Goal: Transaction & Acquisition: Purchase product/service

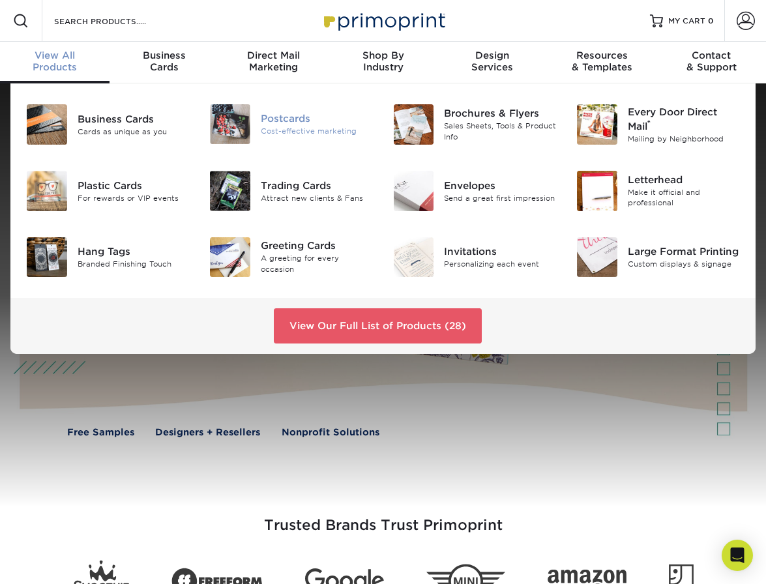
click at [279, 121] on div "Postcards" at bounding box center [317, 119] width 113 height 14
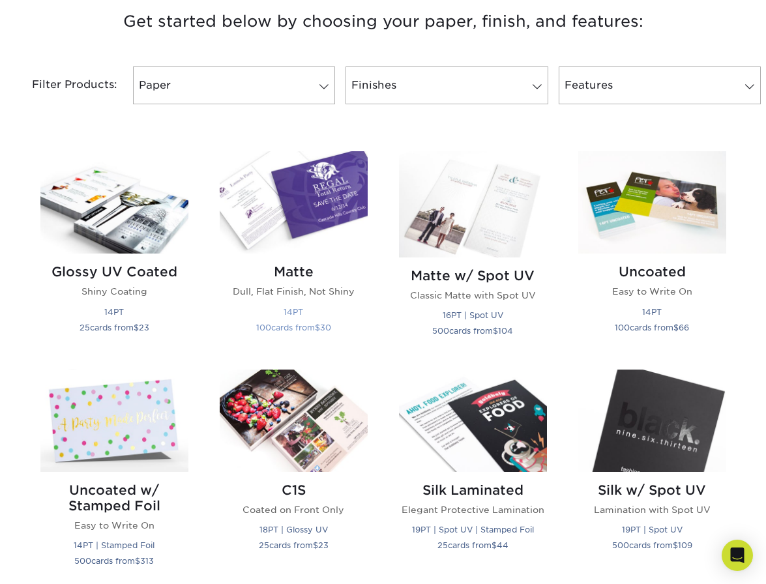
scroll to position [509, 0]
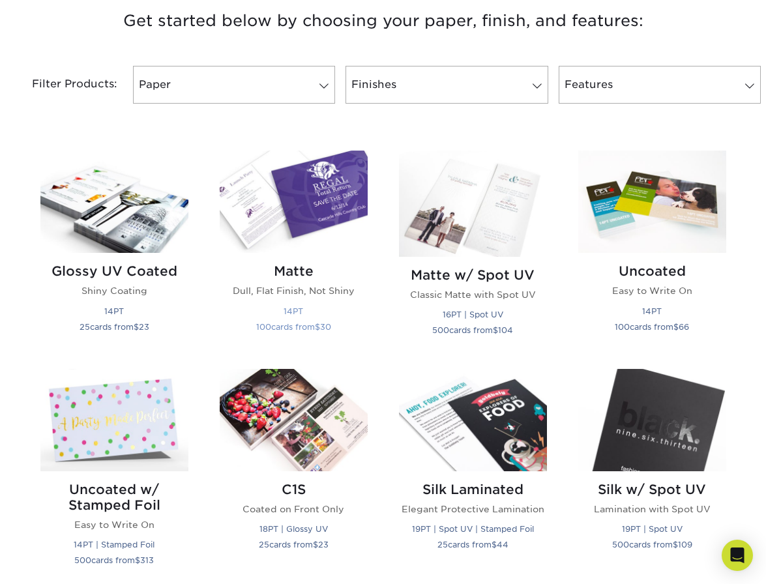
click at [305, 209] on img at bounding box center [294, 202] width 148 height 102
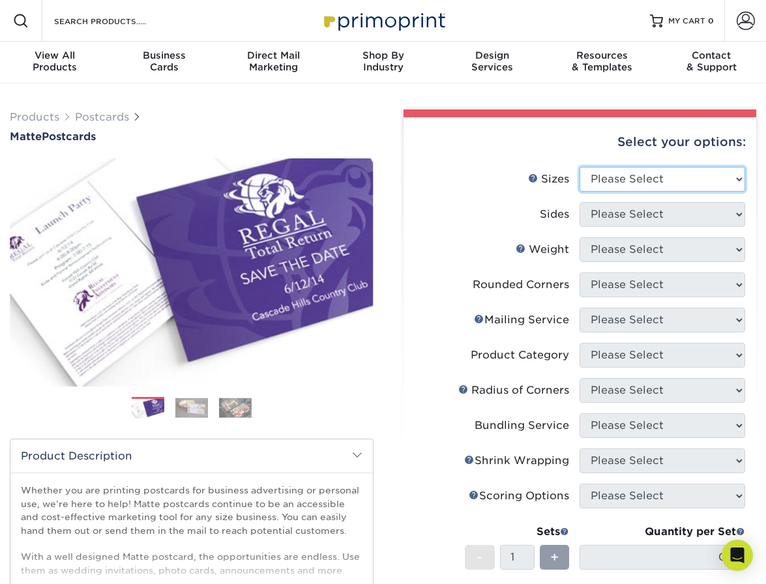
select select "4.00x4.00"
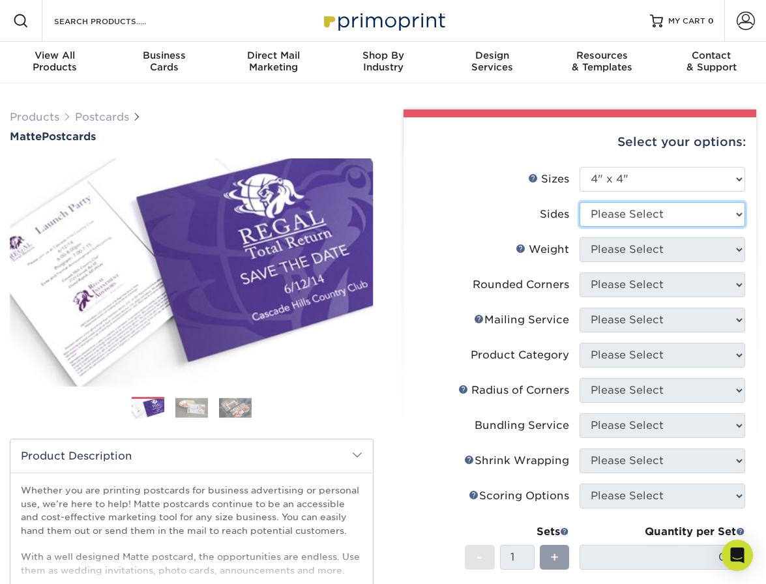
select select "13abbda7-1d64-4f25-8bb2-c179b224825d"
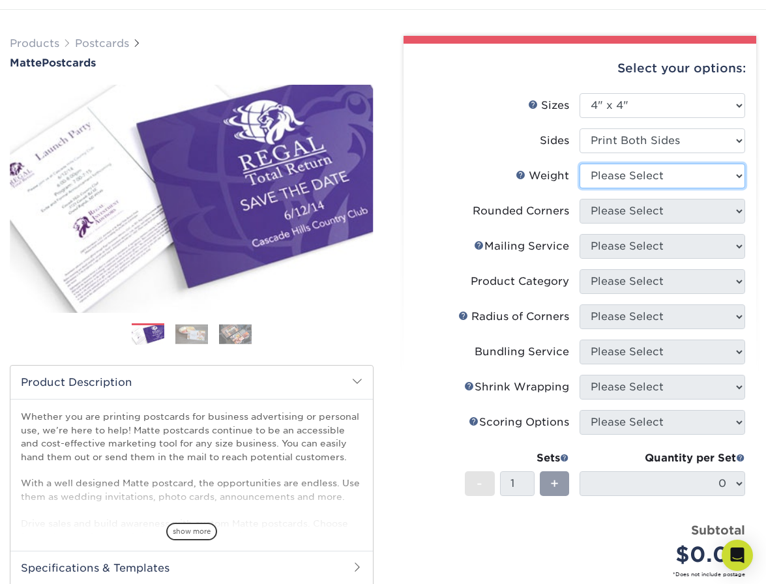
scroll to position [68, 0]
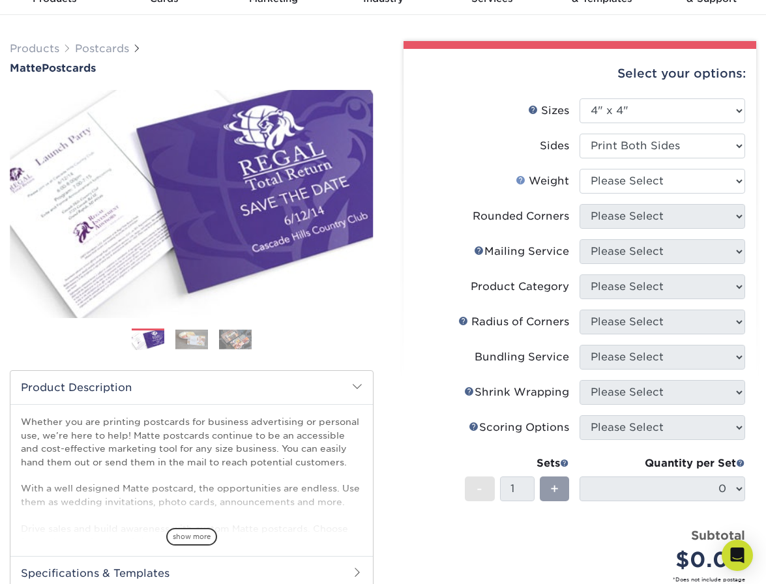
click at [524, 177] on link "Weight Help" at bounding box center [521, 180] width 10 height 10
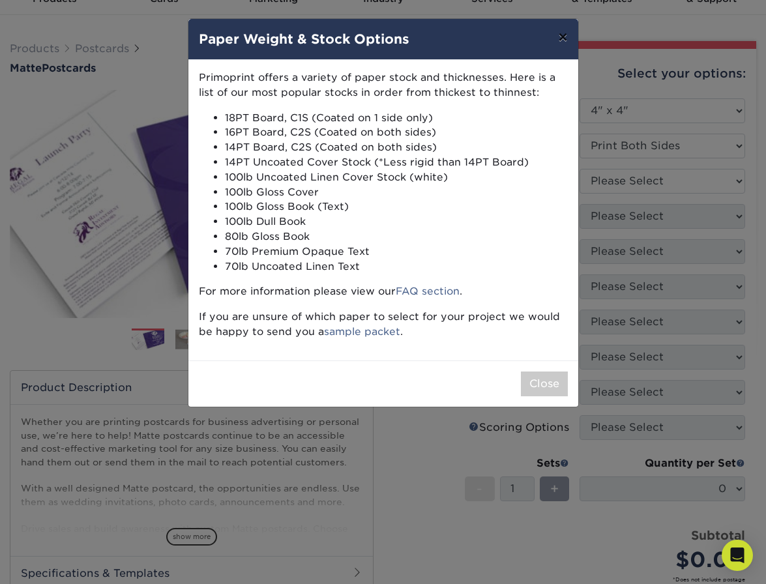
click at [564, 37] on button "×" at bounding box center [563, 37] width 30 height 37
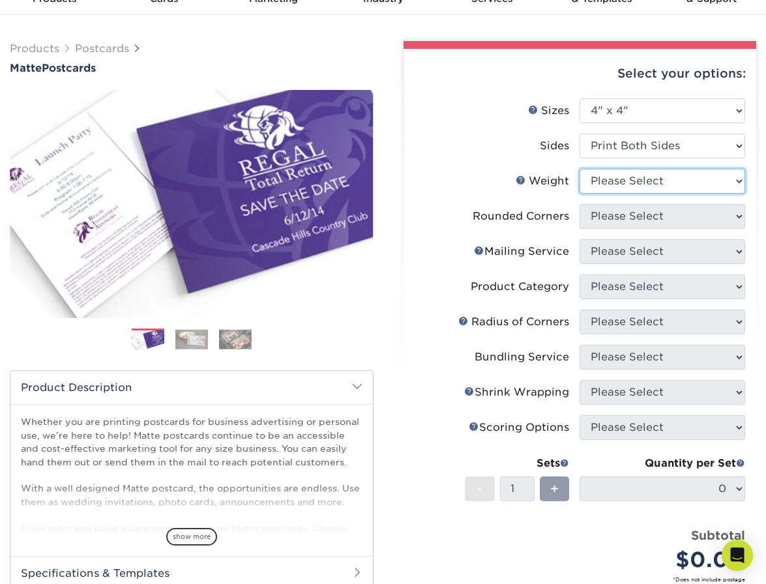
select select "16PT"
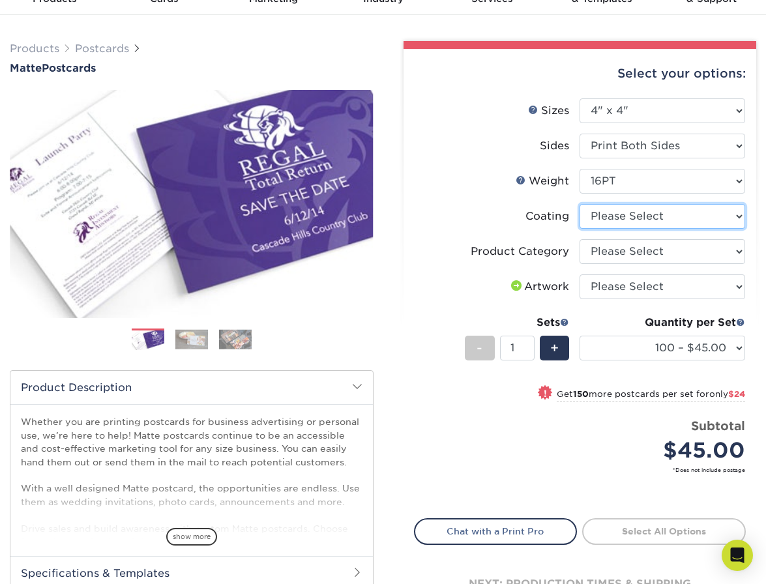
select select "121bb7b5-3b4d-429f-bd8d-bbf80e953313"
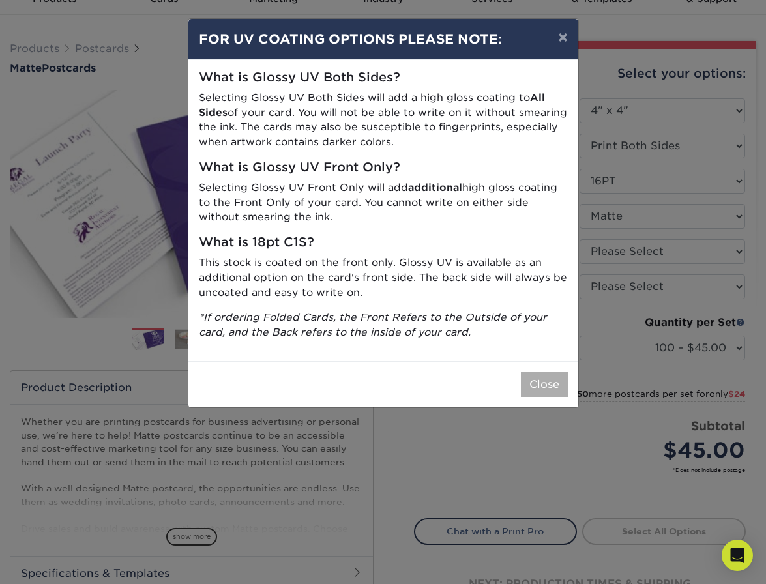
click at [553, 384] on button "Close" at bounding box center [544, 384] width 47 height 25
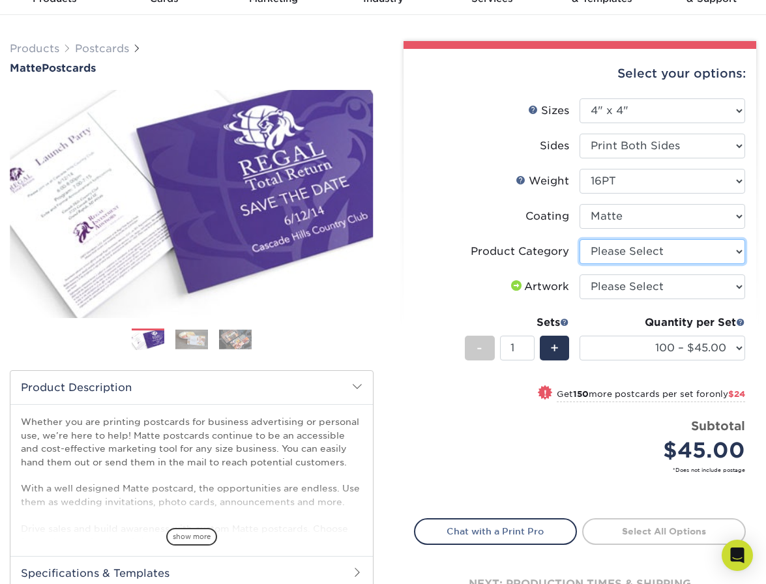
select select "9b7272e0-d6c8-4c3c-8e97-d3a1bcdab858"
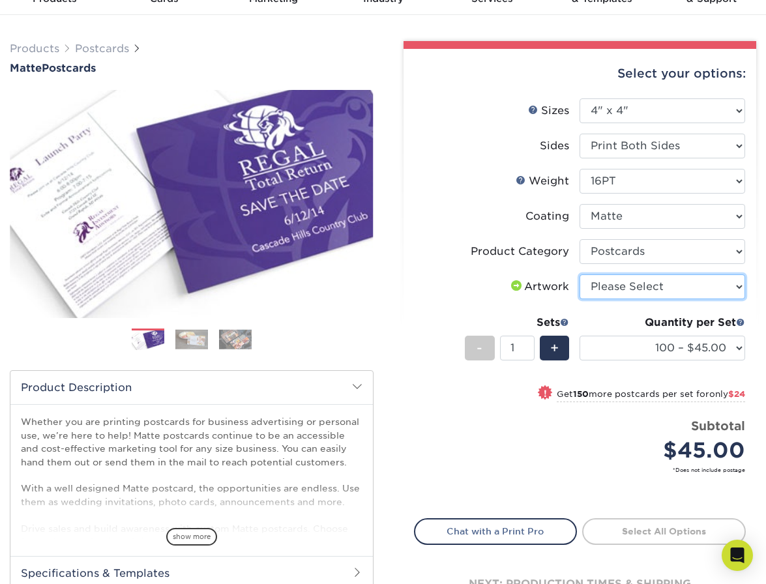
select select "upload"
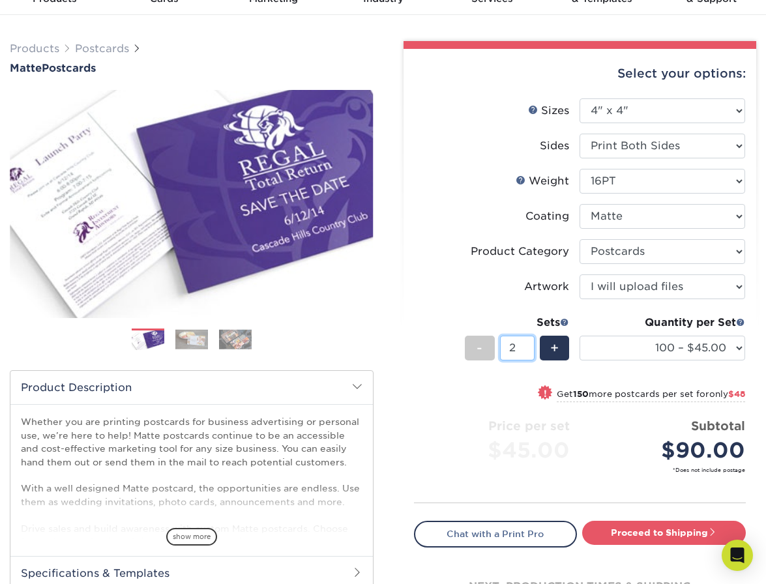
click at [528, 342] on input "2" at bounding box center [517, 348] width 35 height 25
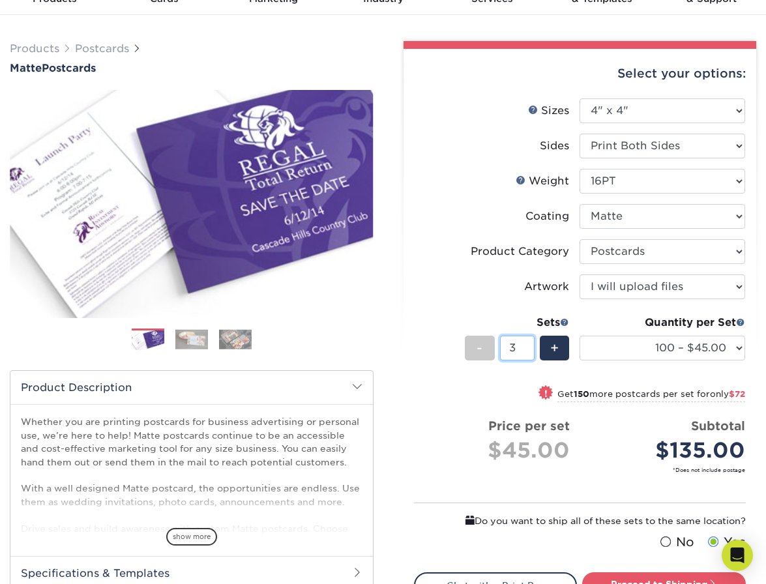
click at [528, 342] on input "3" at bounding box center [517, 348] width 35 height 25
click at [528, 342] on input "4" at bounding box center [517, 348] width 35 height 25
click at [528, 342] on input "5" at bounding box center [517, 348] width 35 height 25
click at [528, 342] on input "6" at bounding box center [517, 348] width 35 height 25
click at [528, 342] on input "7" at bounding box center [517, 348] width 35 height 25
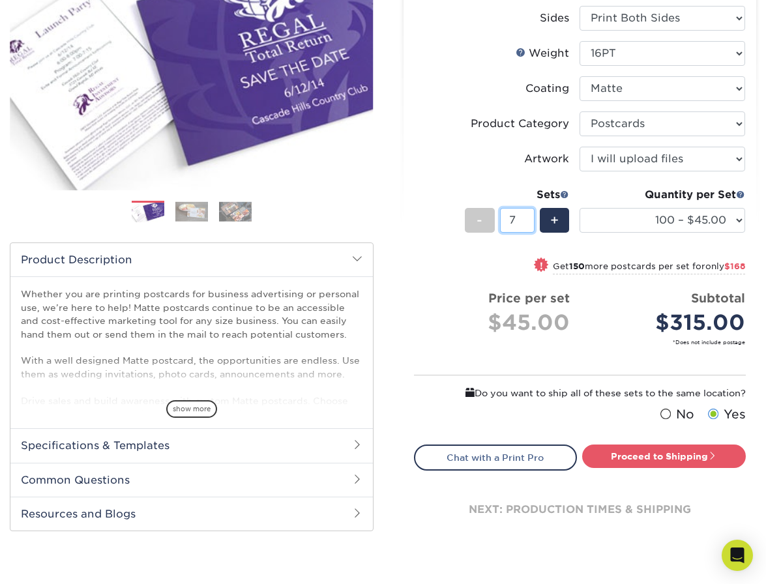
scroll to position [187, 0]
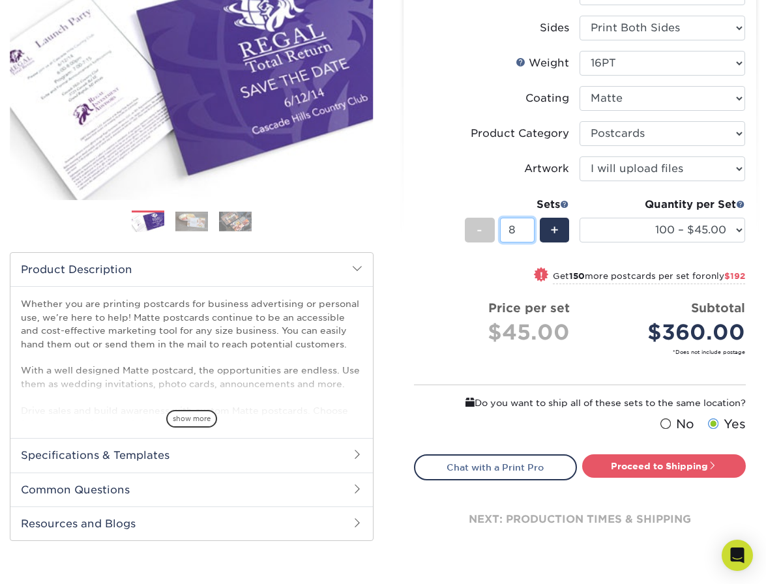
click at [530, 226] on input "8" at bounding box center [517, 230] width 35 height 25
click at [529, 234] on input "7" at bounding box center [517, 230] width 35 height 25
type input "8"
click at [529, 225] on input "8" at bounding box center [517, 230] width 35 height 25
click at [690, 466] on link "Proceed to Shipping" at bounding box center [665, 466] width 164 height 23
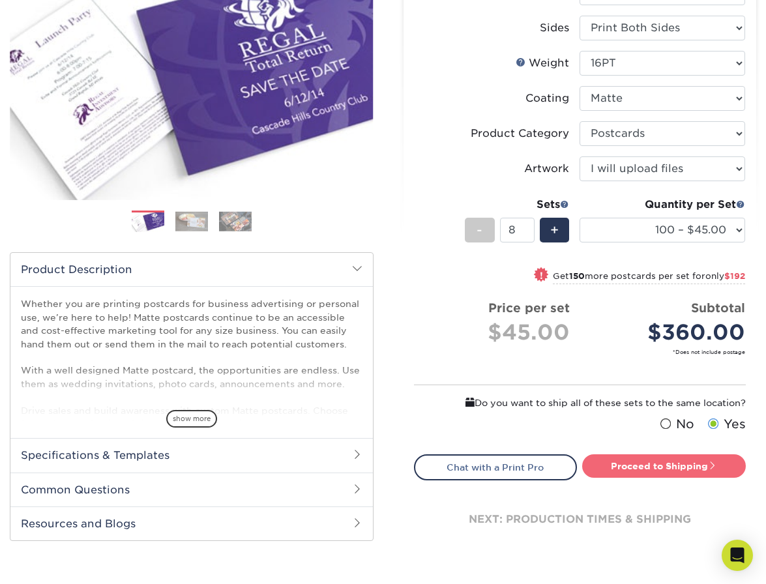
type input "Set 1"
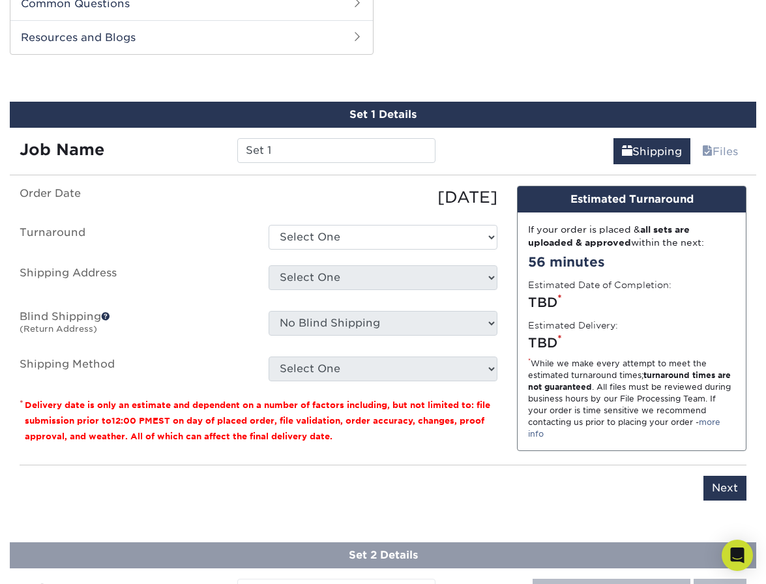
scroll to position [674, 0]
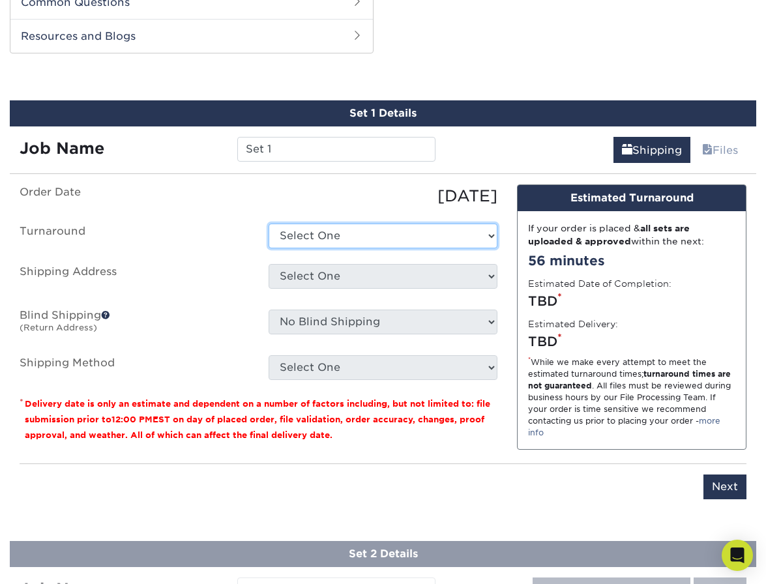
select select "f7e71010-236d-4e7b-8ae7-3de0085e4089"
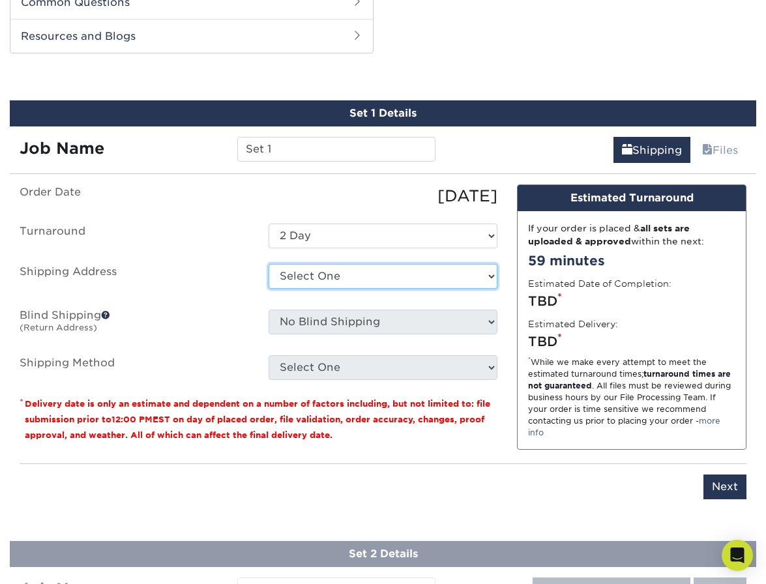
select select "newaddress"
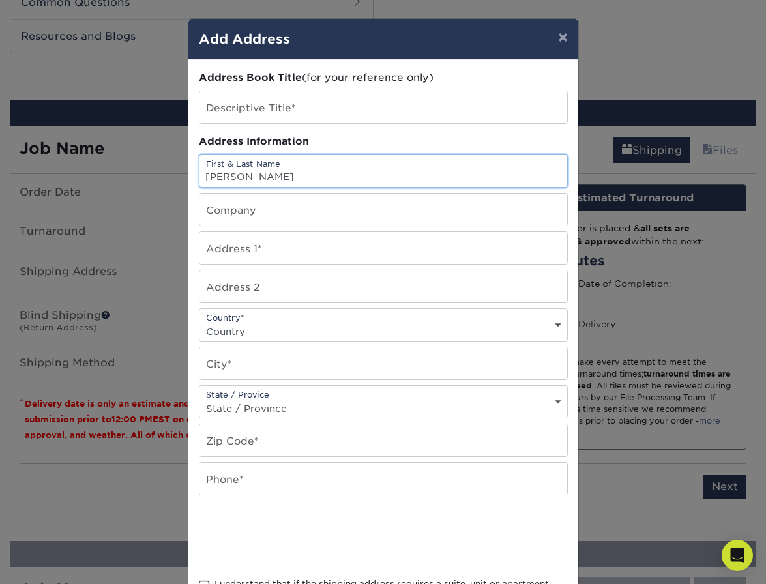
type input "[PERSON_NAME]"
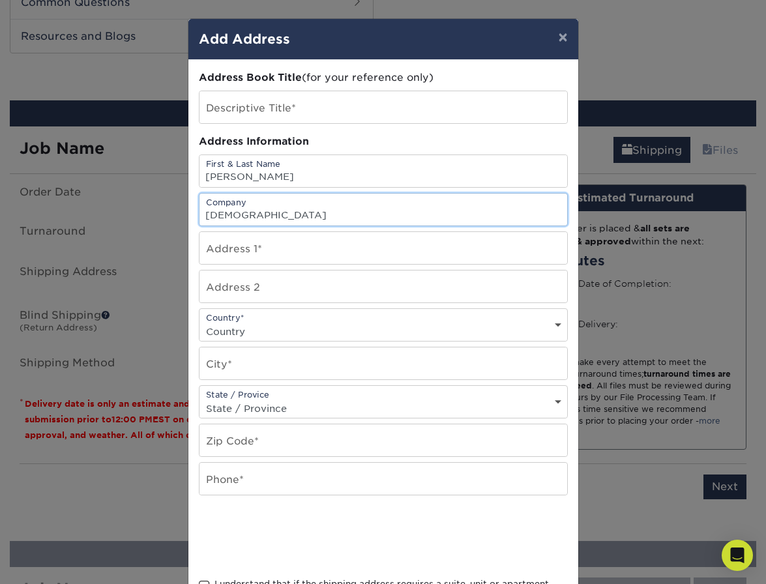
type input "[DEMOGRAPHIC_DATA]"
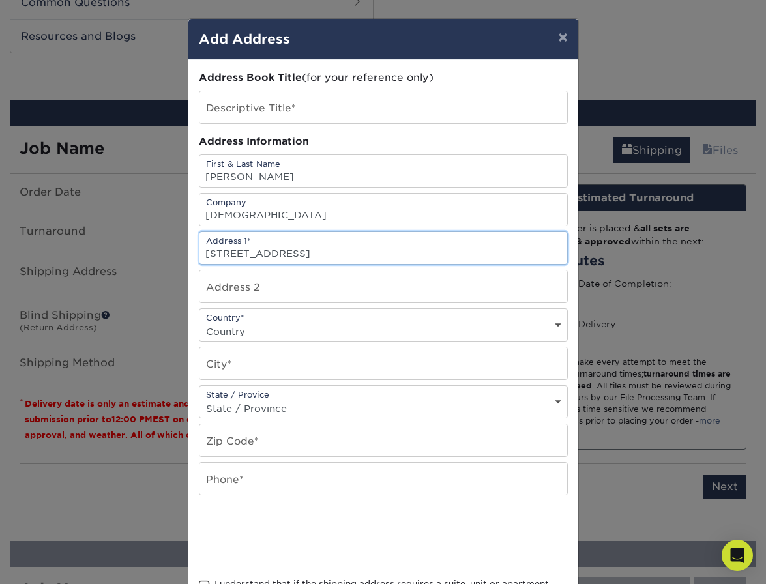
type input "3690 US Highway 82 W"
select select "US"
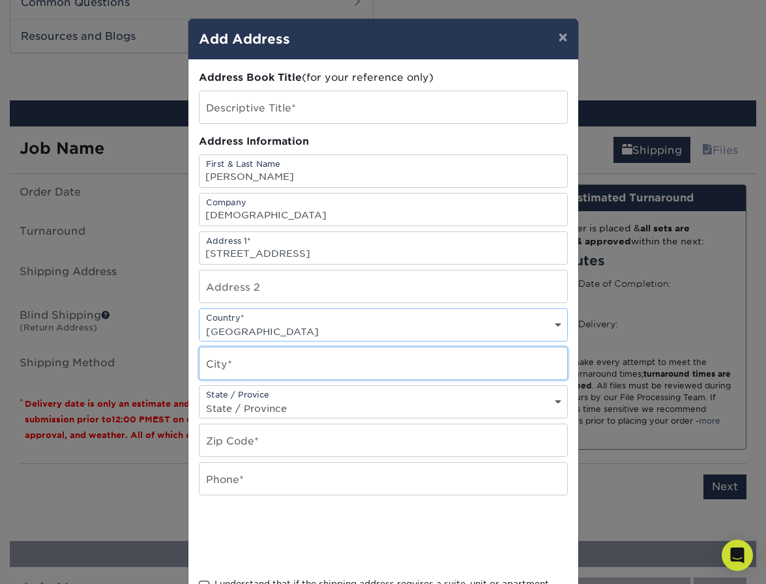
click at [283, 370] on input "text" at bounding box center [384, 364] width 368 height 32
type input "Tifton"
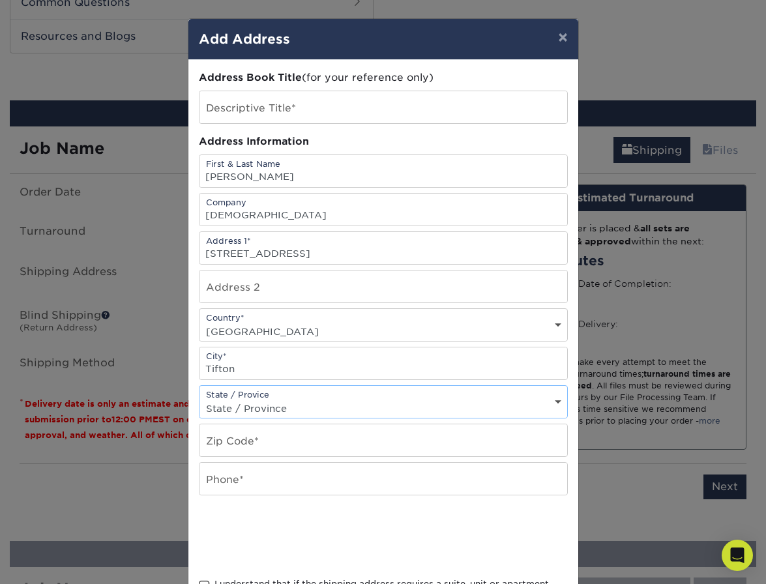
select select "GA"
type input "31793"
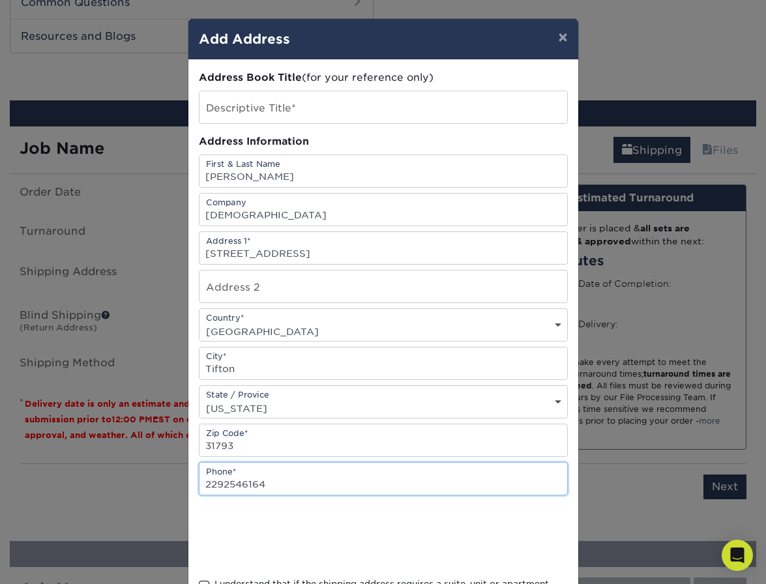
type input "2292546164"
click at [375, 441] on input "31793" at bounding box center [384, 441] width 368 height 32
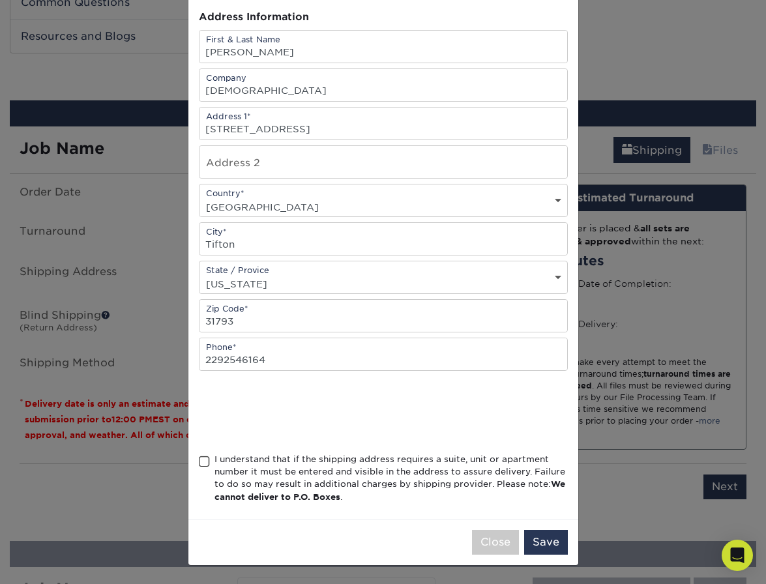
scroll to position [128, 0]
click at [202, 464] on span at bounding box center [204, 462] width 11 height 12
click at [0, 0] on input "I understand that if the shipping address requires a suite, unit or apartment n…" at bounding box center [0, 0] width 0 height 0
click at [542, 541] on button "Save" at bounding box center [546, 542] width 44 height 25
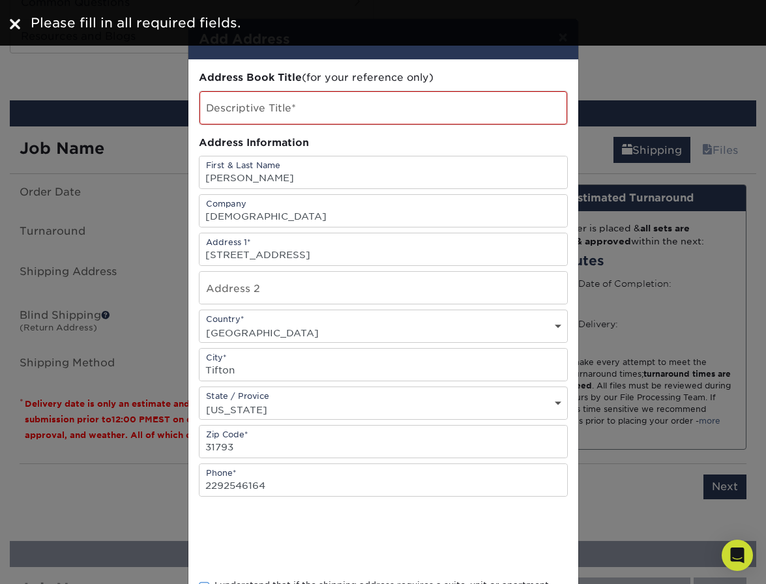
scroll to position [0, 0]
click at [343, 110] on input "text" at bounding box center [384, 107] width 368 height 33
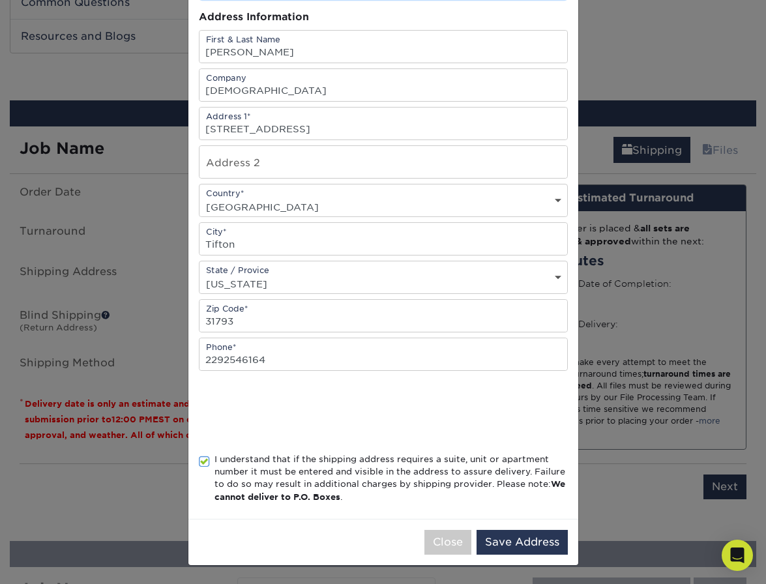
scroll to position [129, 0]
type input "Church"
click at [522, 535] on button "Save Address" at bounding box center [522, 542] width 91 height 25
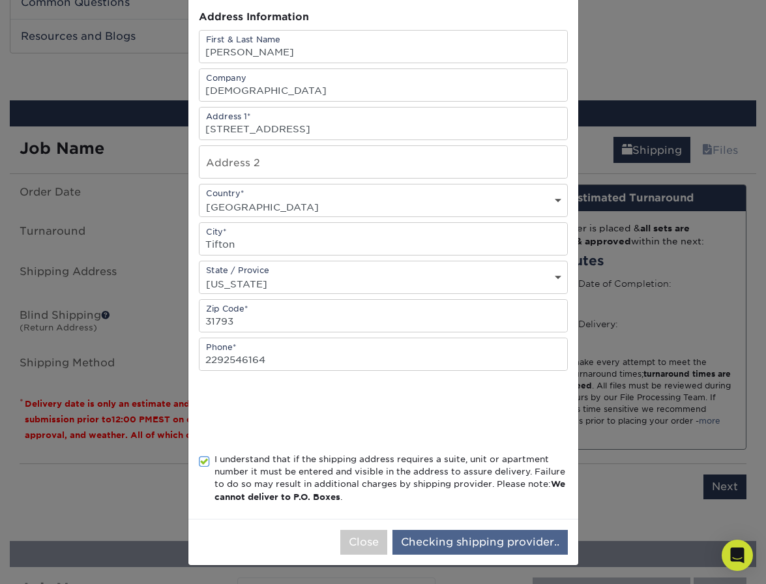
scroll to position [0, 0]
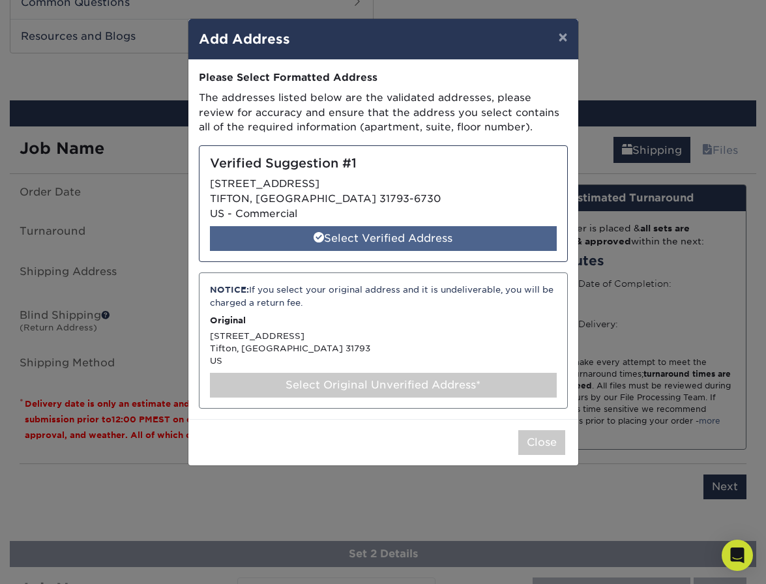
click at [358, 239] on div "Select Verified Address" at bounding box center [383, 238] width 347 height 25
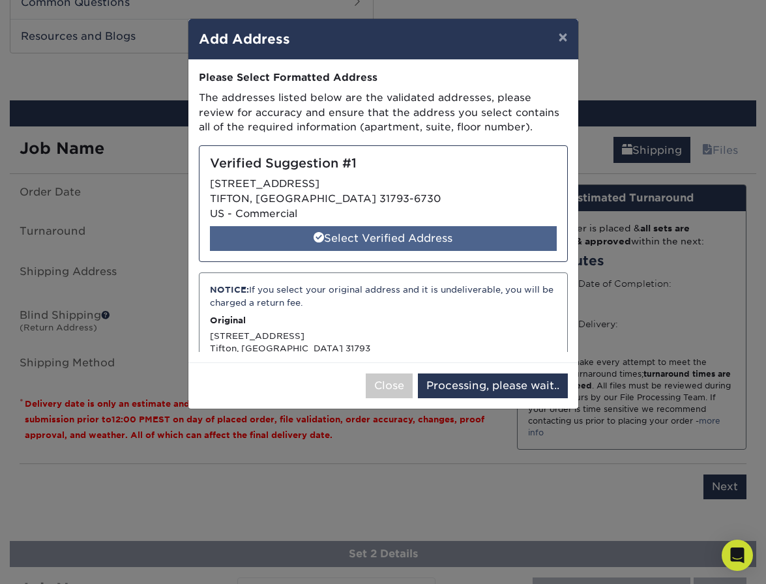
select select "286984"
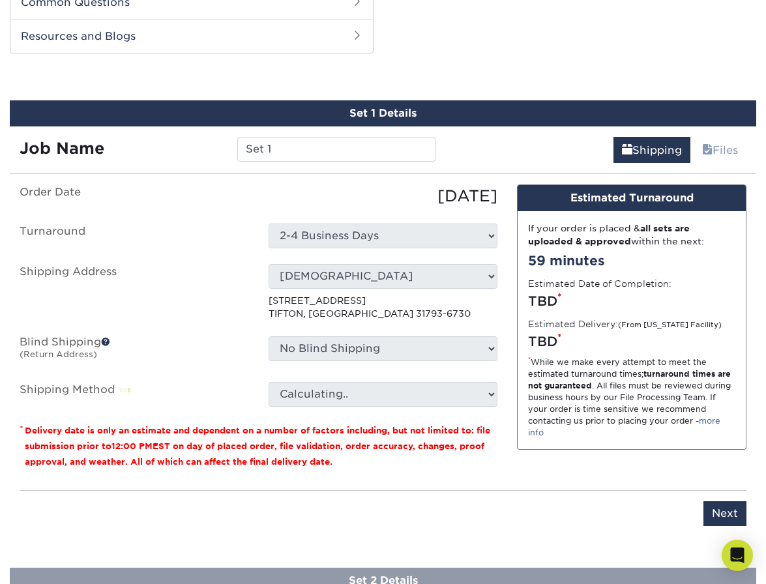
click at [492, 235] on select "Select One 2-4 Business Days 2 Day Next Business Day" at bounding box center [384, 236] width 230 height 25
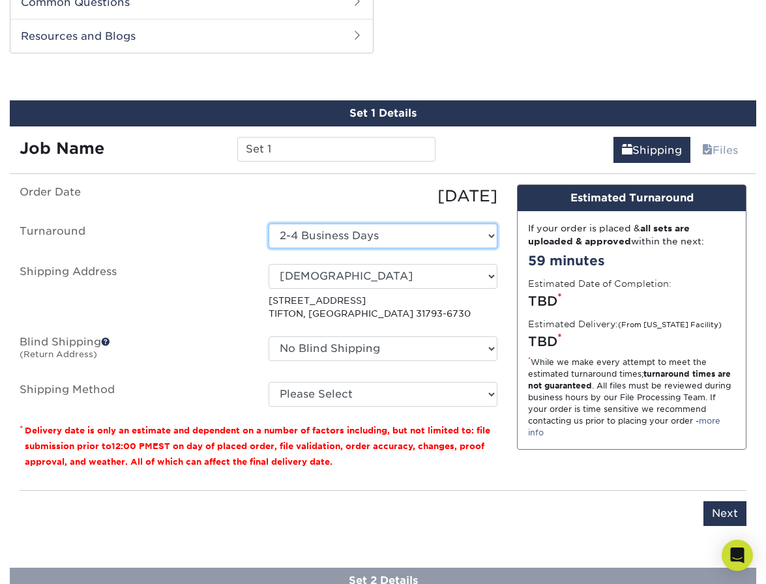
select select "f7e71010-236d-4e7b-8ae7-3de0085e4089"
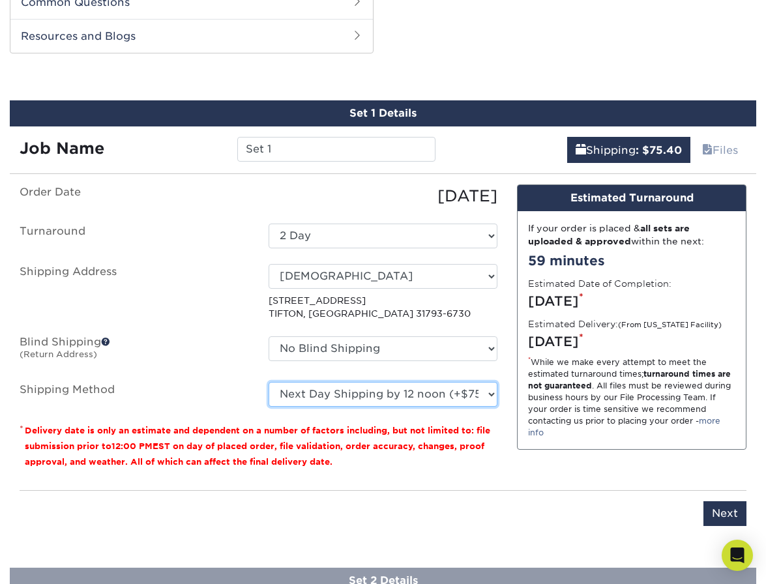
select select "14"
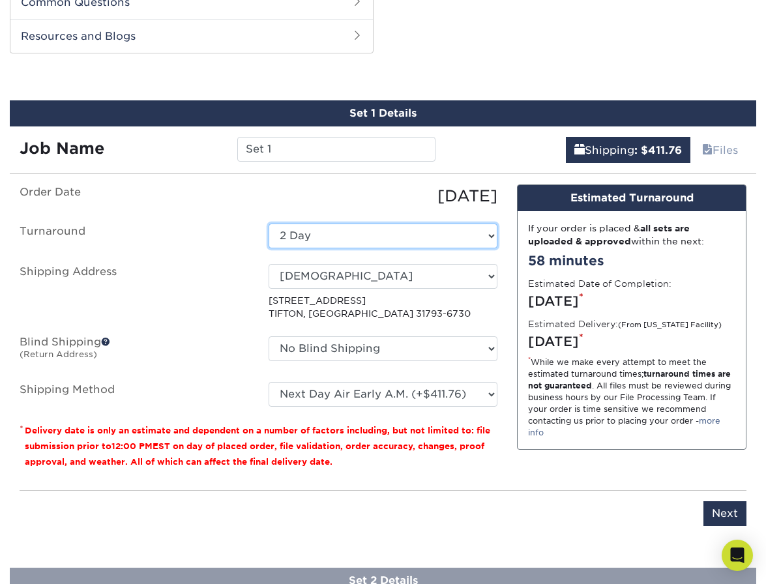
select select "1ac26e88-2a3b-4d21-94e5-764ae5acd57e"
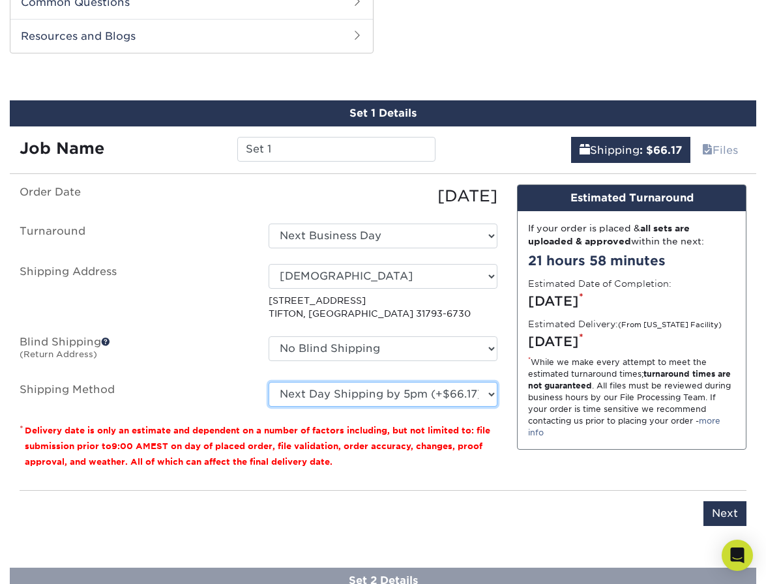
select select "02"
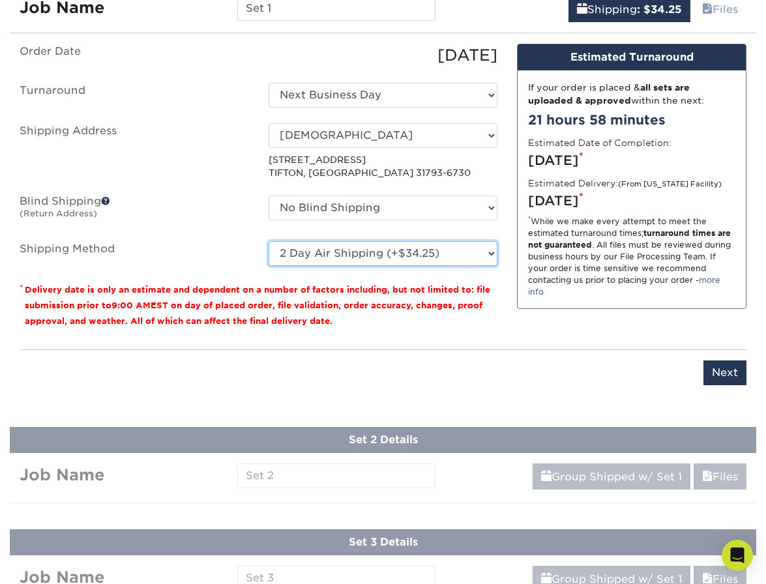
scroll to position [817, 0]
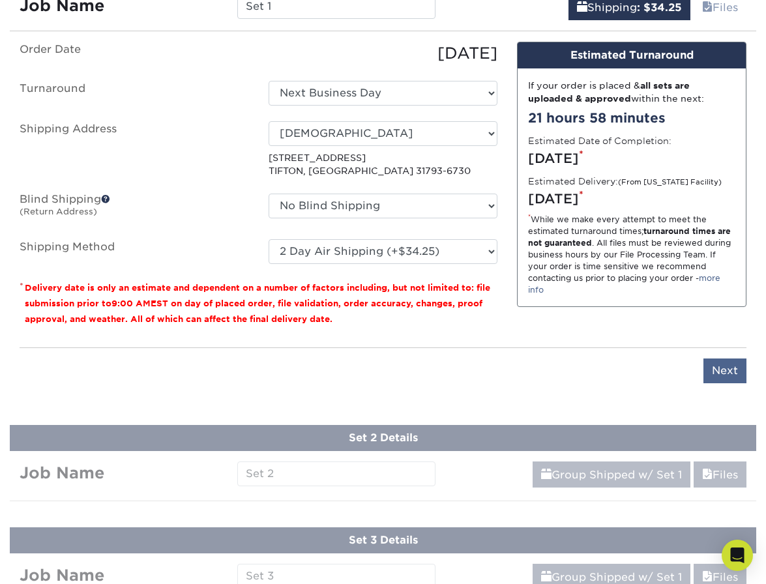
click at [725, 364] on input "Next" at bounding box center [725, 371] width 43 height 25
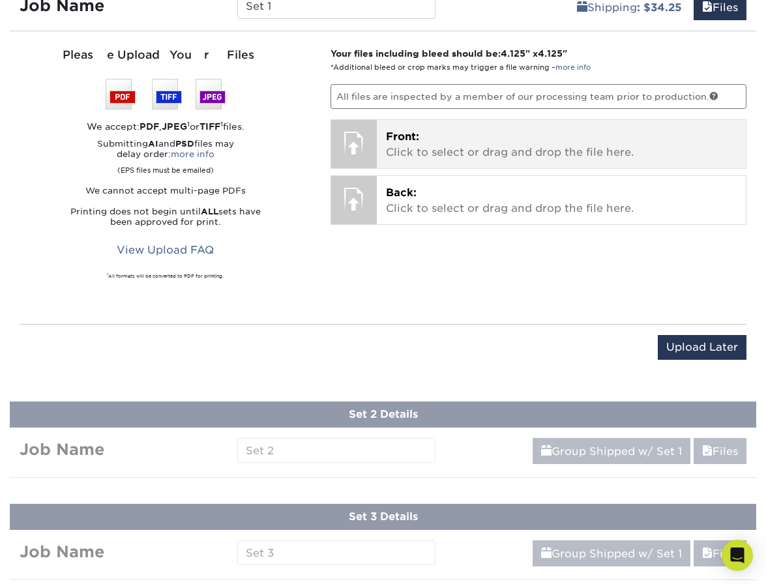
click at [446, 140] on p "Front: Click to select or drag and drop the file here." at bounding box center [561, 144] width 351 height 31
click at [402, 140] on span "Front:" at bounding box center [402, 136] width 33 height 12
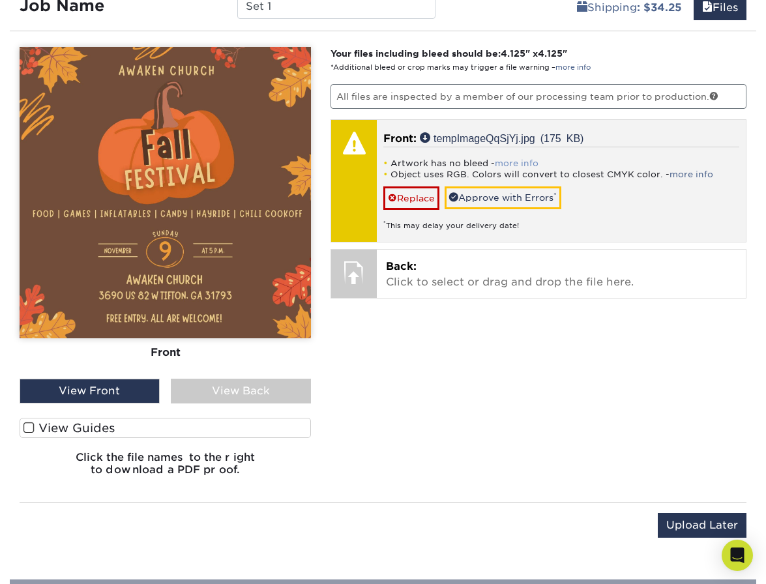
click at [513, 160] on link "more info" at bounding box center [517, 164] width 44 height 10
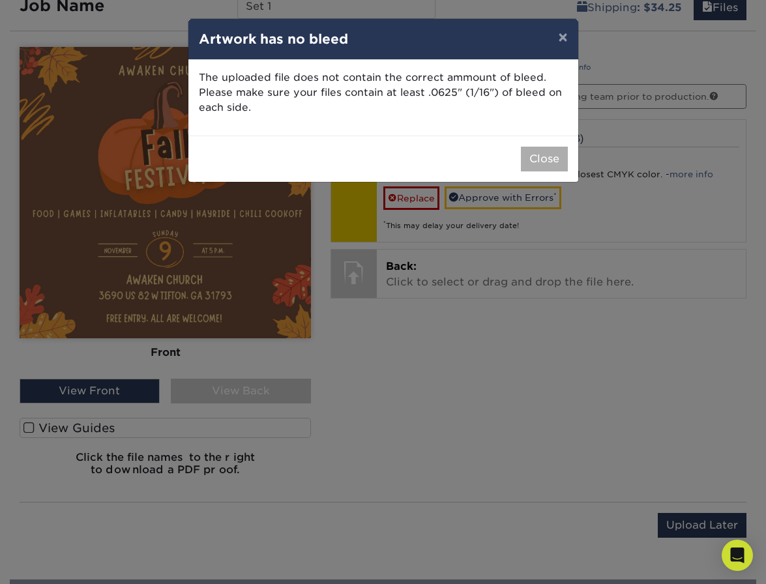
click at [534, 161] on button "Close" at bounding box center [544, 159] width 47 height 25
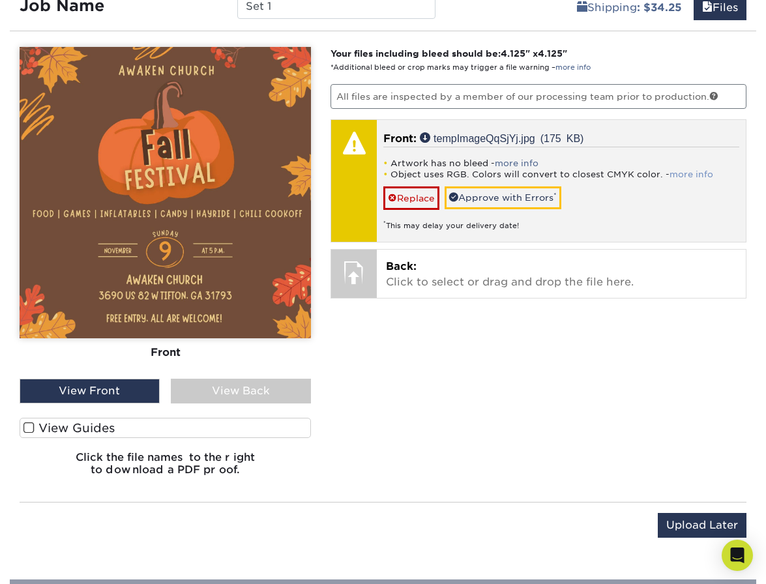
click at [678, 177] on link "more info" at bounding box center [692, 175] width 44 height 10
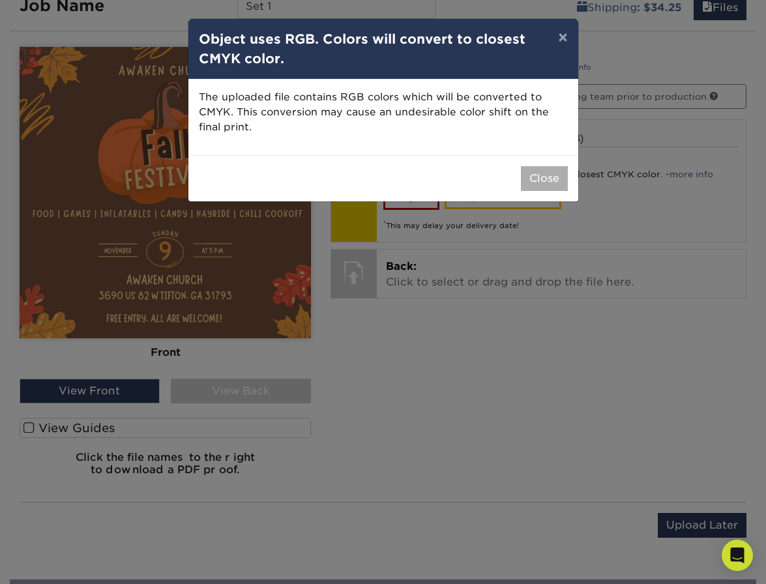
click at [554, 179] on button "Close" at bounding box center [544, 178] width 47 height 25
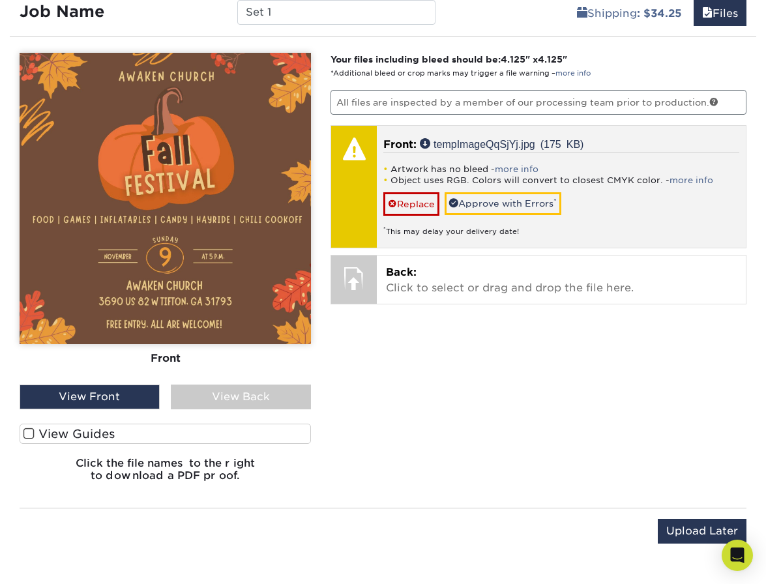
scroll to position [811, 0]
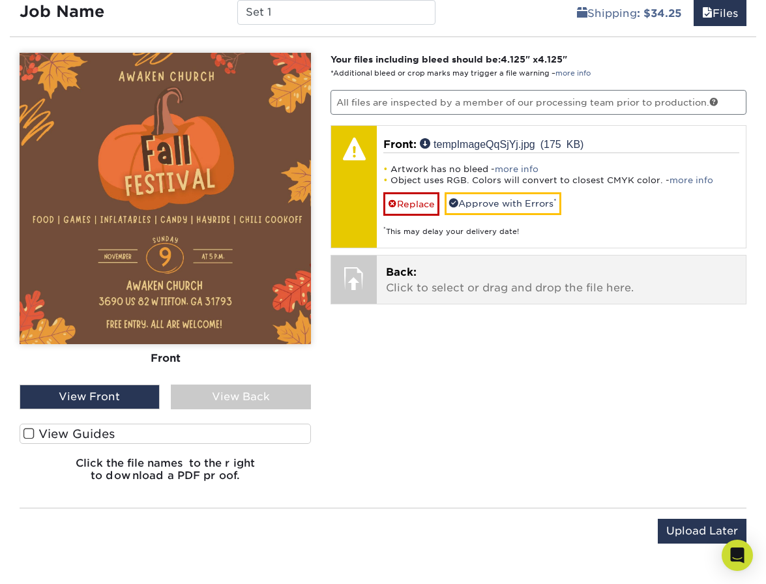
click at [401, 266] on span "Back:" at bounding box center [401, 272] width 31 height 12
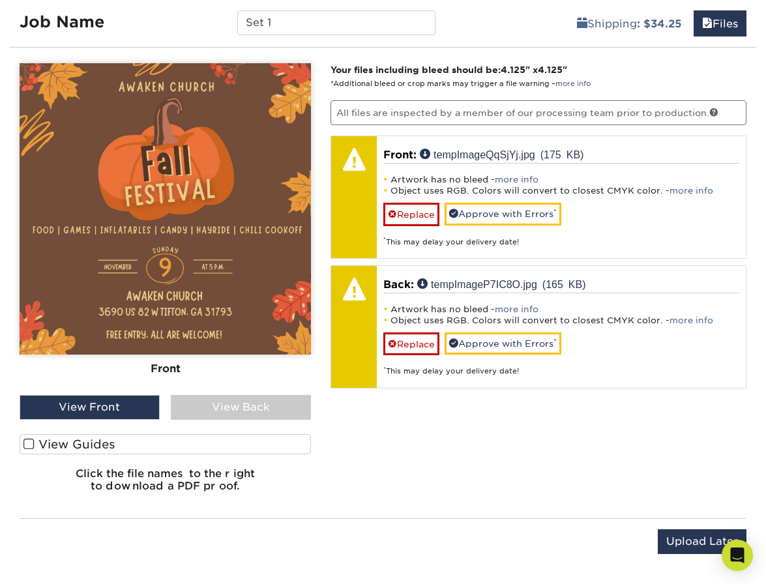
scroll to position [801, 0]
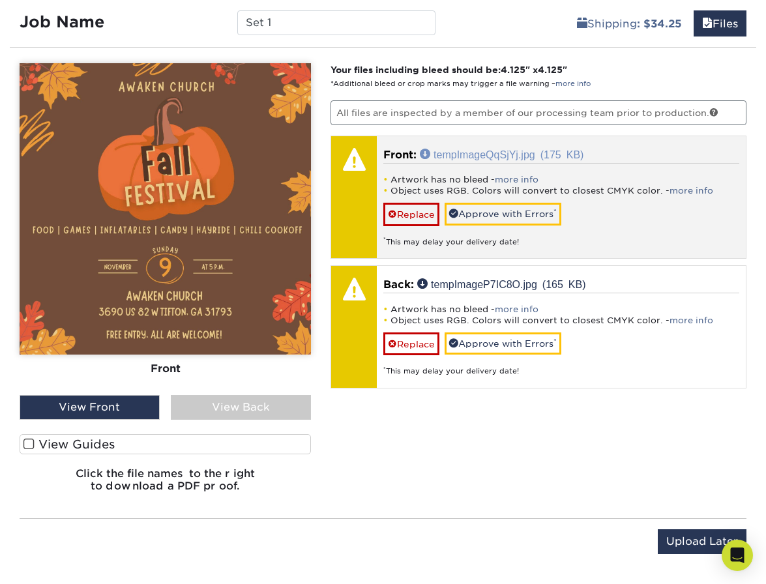
click at [462, 154] on link "tempImageQqSjYj.jpg (175 KB)" at bounding box center [502, 154] width 164 height 10
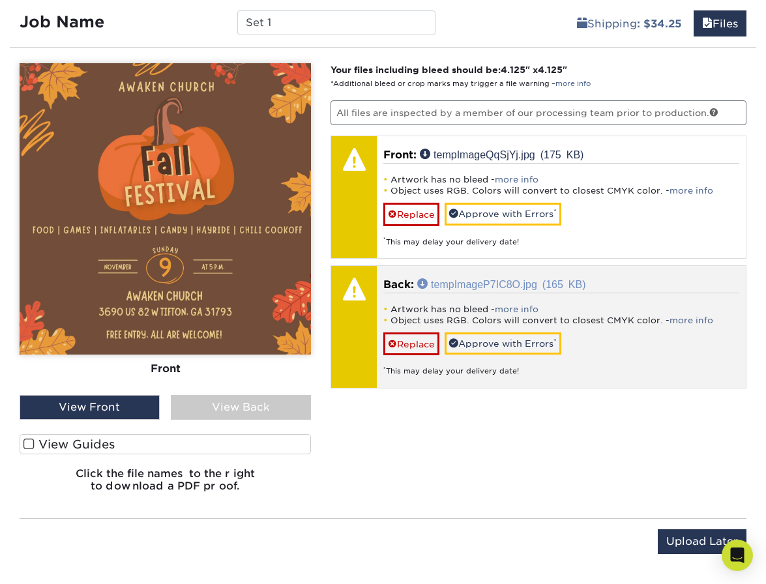
click at [496, 283] on link "tempImageP7IC8O.jpg (165 KB)" at bounding box center [501, 284] width 168 height 10
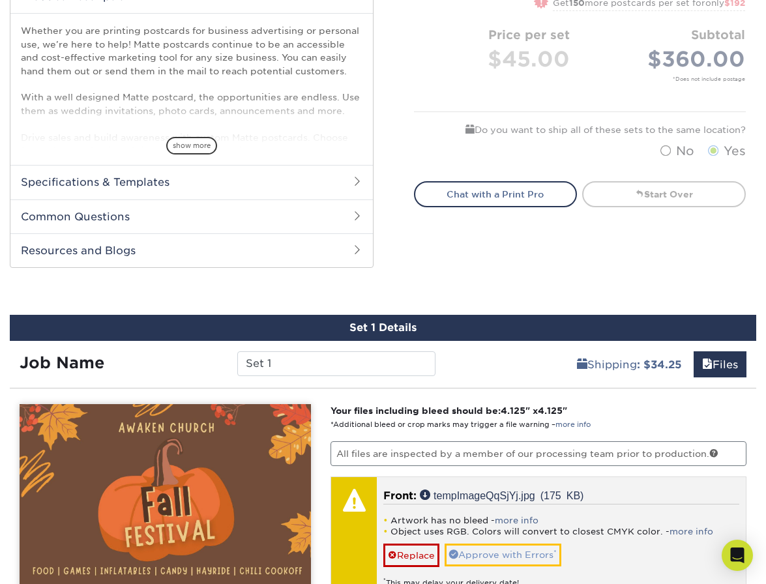
scroll to position [561, 0]
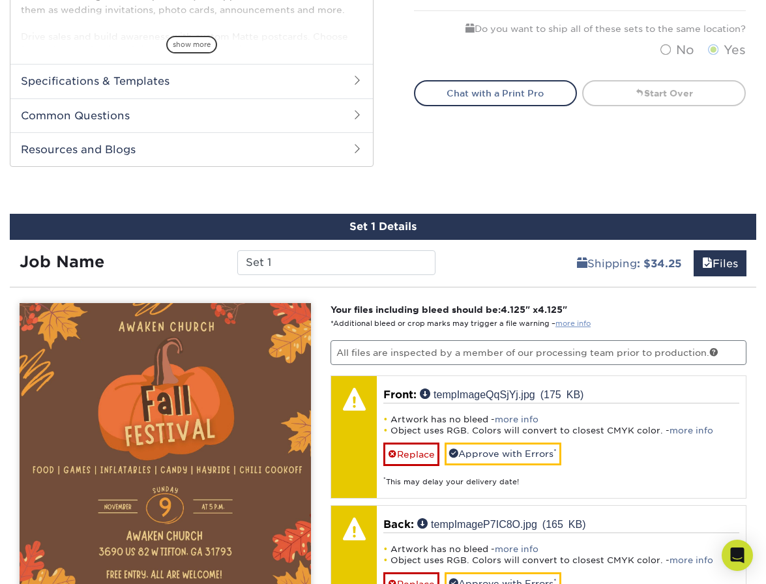
click at [572, 322] on link "more info" at bounding box center [573, 324] width 35 height 8
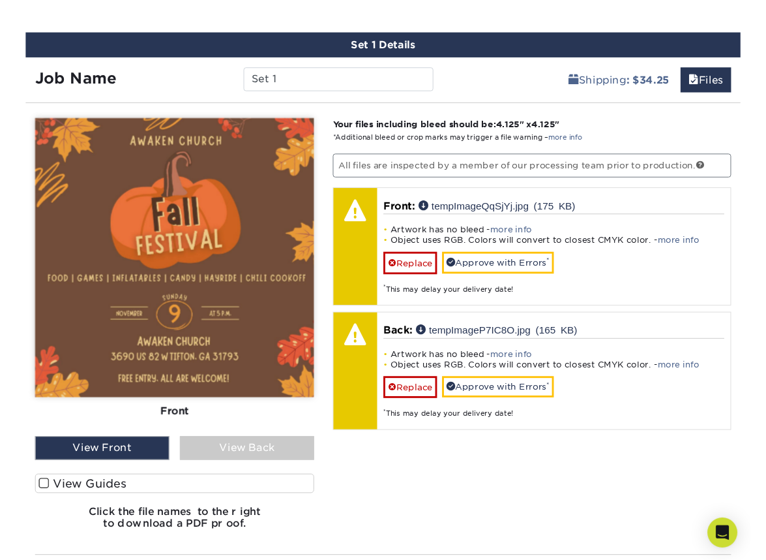
scroll to position [761, 0]
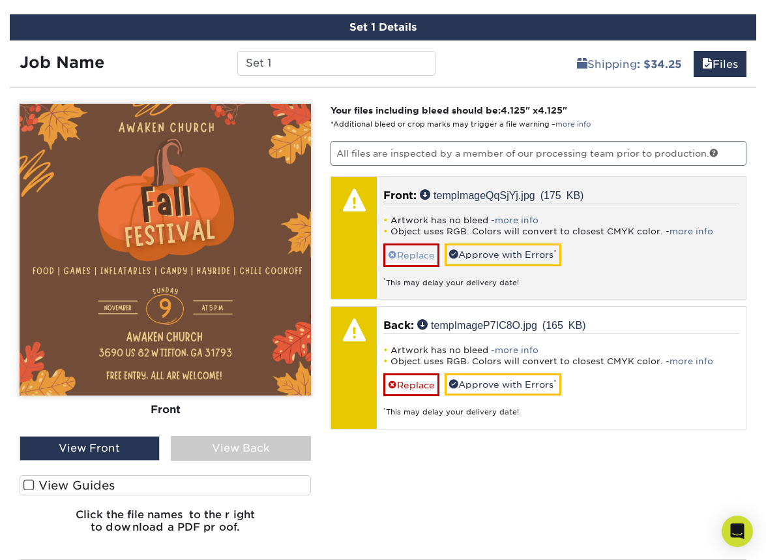
click at [432, 258] on link "Replace" at bounding box center [412, 254] width 56 height 23
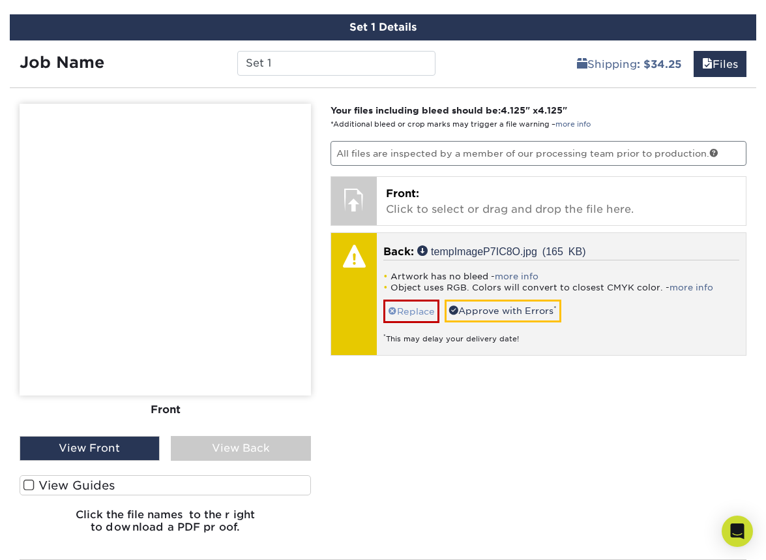
click at [401, 314] on link "Replace" at bounding box center [412, 310] width 56 height 23
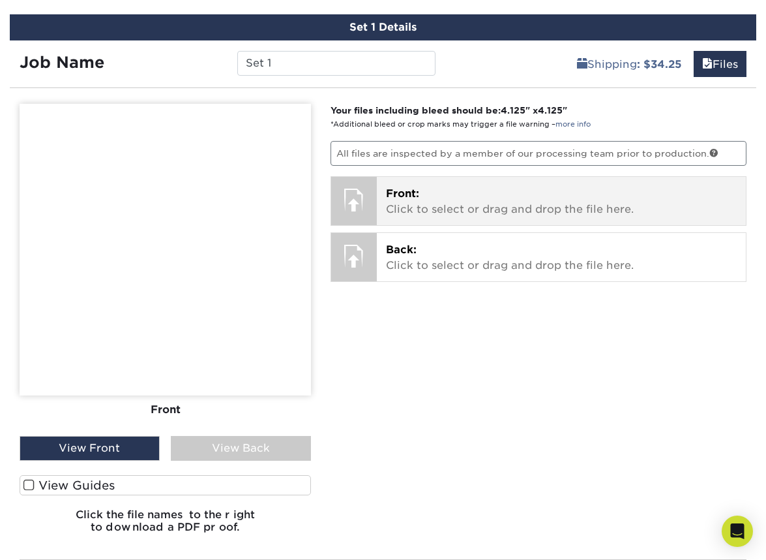
click at [466, 216] on div "Front: Click to select or drag and drop the file here. Choose file tempImageQqS…" at bounding box center [561, 201] width 369 height 48
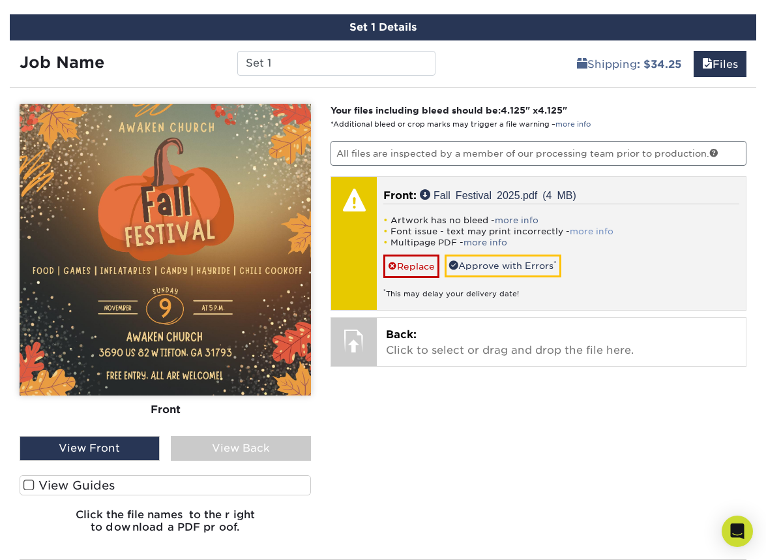
click at [584, 230] on link "more info" at bounding box center [592, 231] width 44 height 10
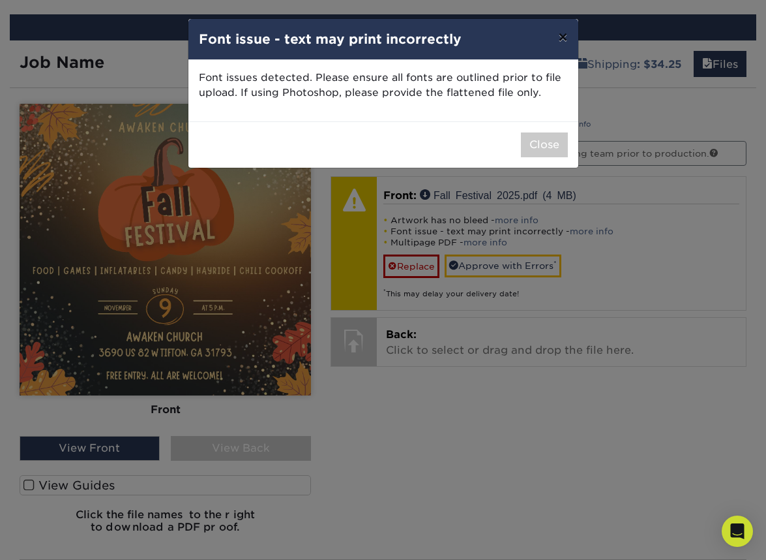
click at [564, 38] on button "×" at bounding box center [563, 37] width 30 height 37
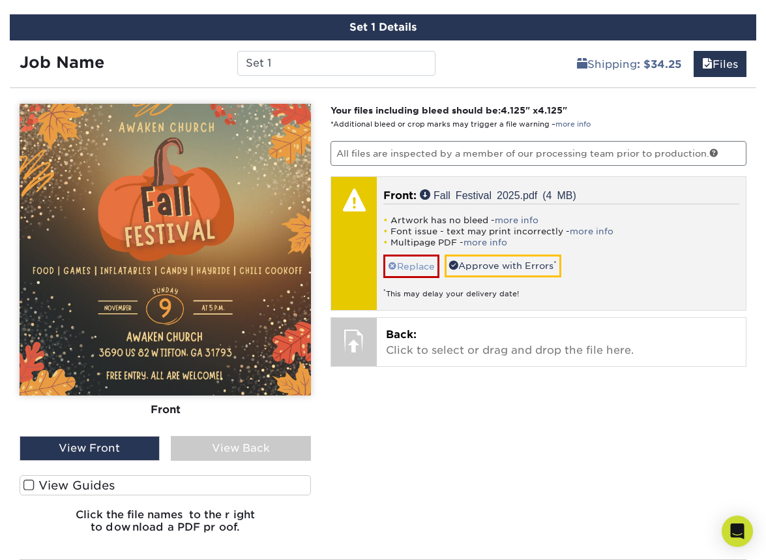
click at [414, 264] on link "Replace" at bounding box center [412, 265] width 56 height 23
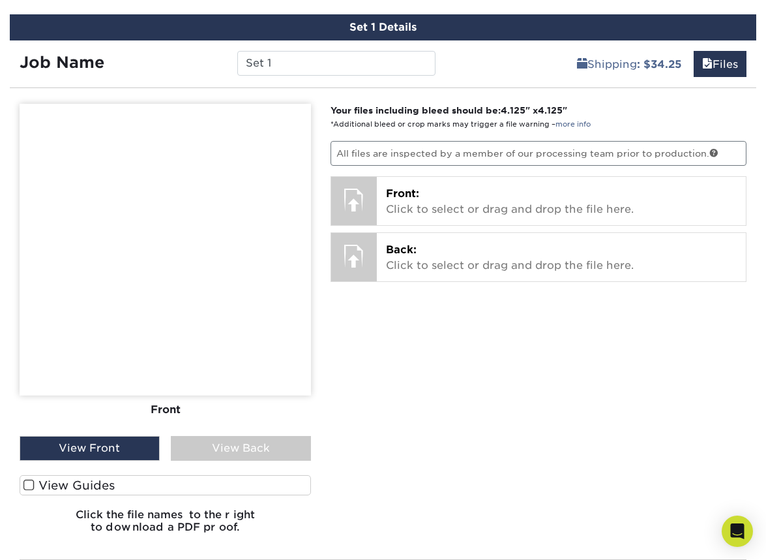
click at [477, 478] on div "Your files including bleed should be: 4.125 " x 4.125 " *Additional bleed or cr…" at bounding box center [539, 324] width 436 height 440
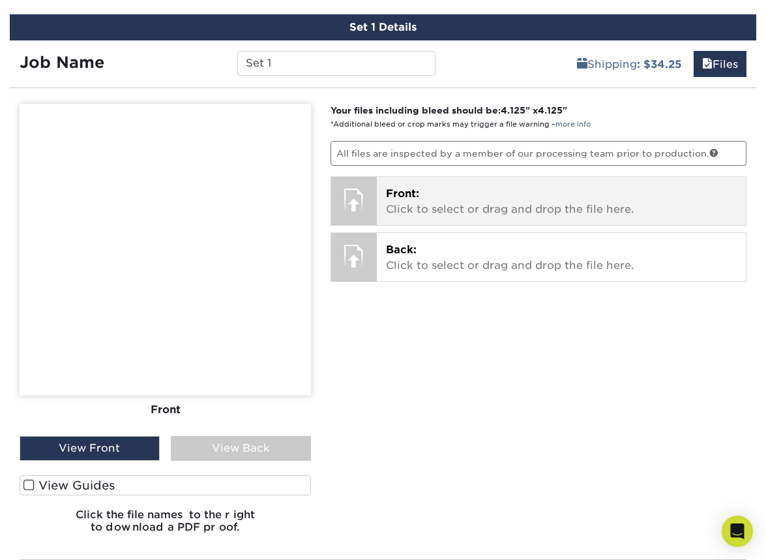
click at [362, 192] on div at bounding box center [354, 200] width 46 height 46
click at [432, 201] on p "Front: Click to select or drag and drop the file here." at bounding box center [561, 201] width 351 height 31
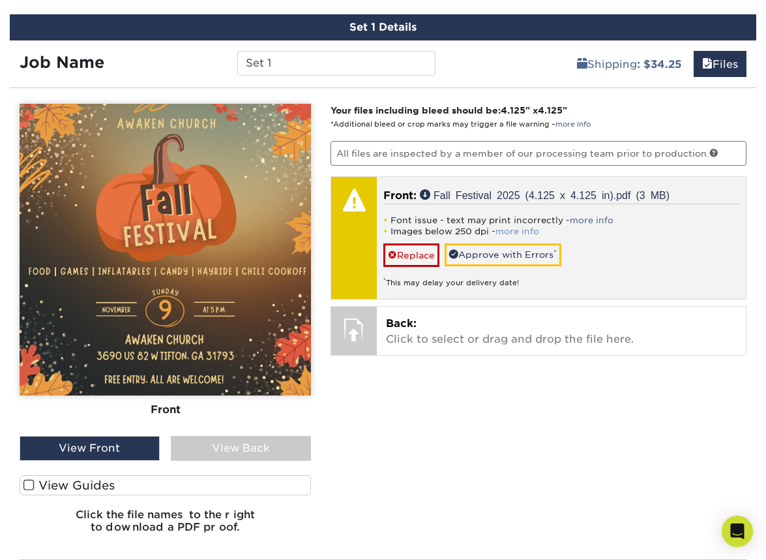
click at [519, 229] on link "more info" at bounding box center [518, 231] width 44 height 10
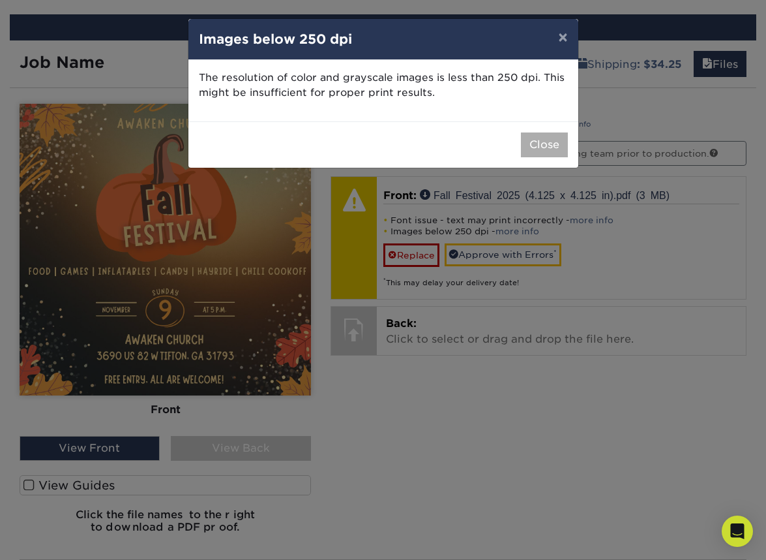
click at [541, 137] on button "Close" at bounding box center [544, 144] width 47 height 25
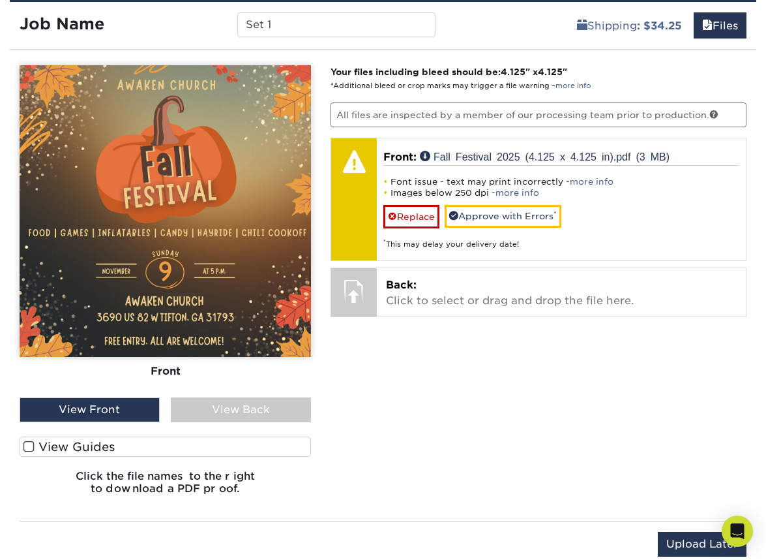
scroll to position [832, 0]
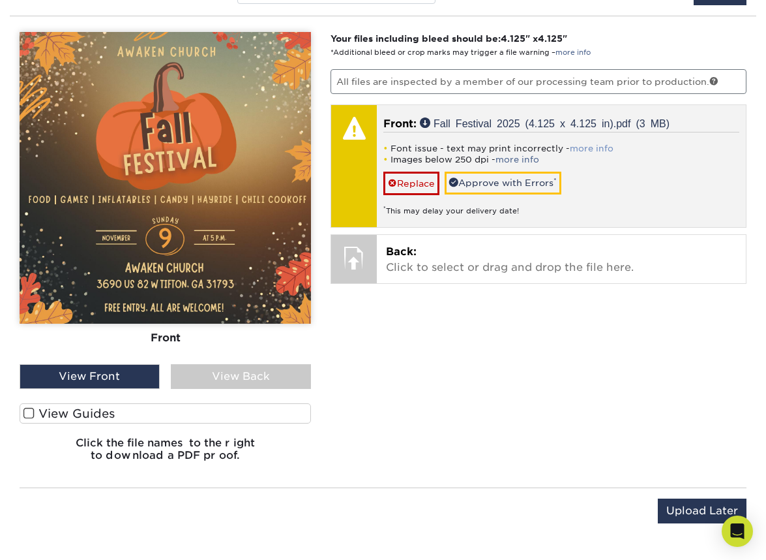
click at [585, 146] on link "more info" at bounding box center [592, 149] width 44 height 10
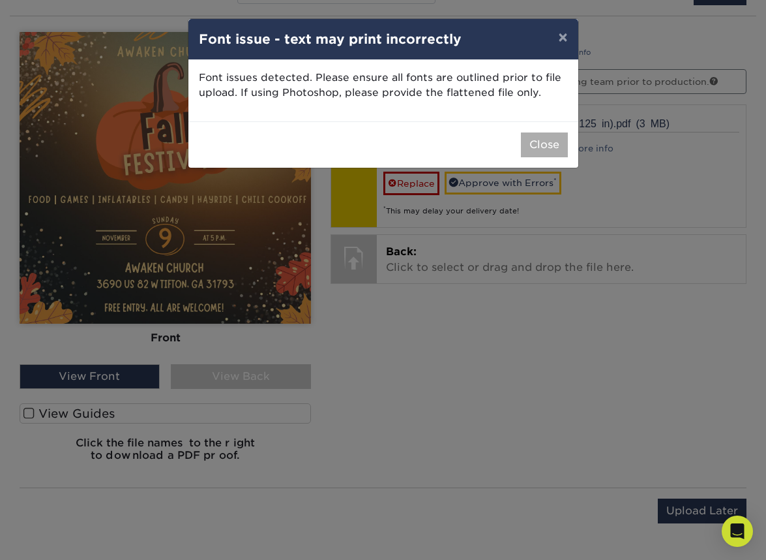
click at [537, 146] on button "Close" at bounding box center [544, 144] width 47 height 25
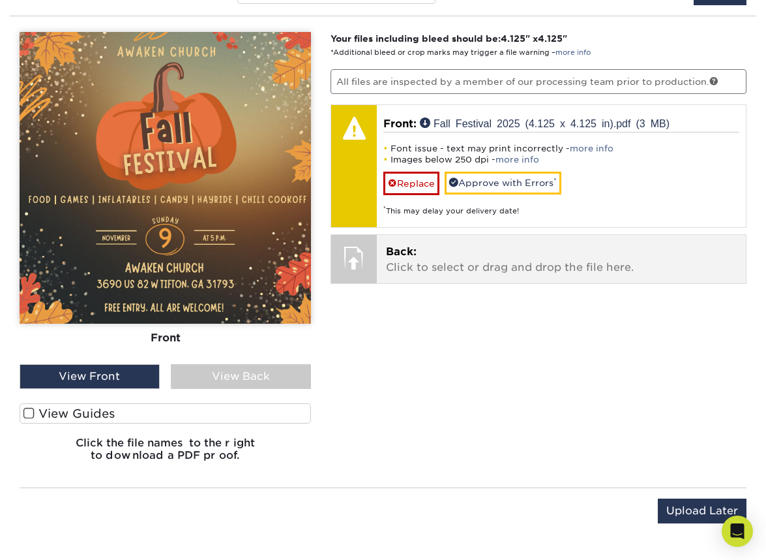
click at [417, 252] on p "Back: Click to select or drag and drop the file here." at bounding box center [561, 259] width 351 height 31
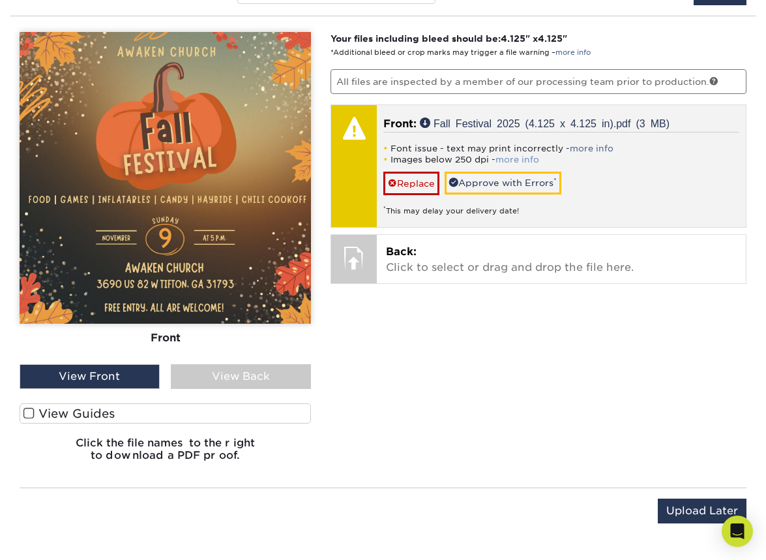
click at [517, 159] on link "more info" at bounding box center [518, 160] width 44 height 10
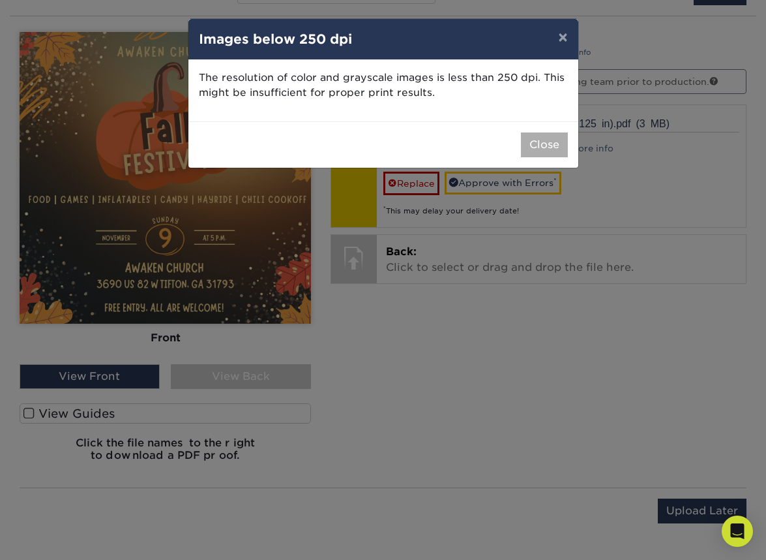
click at [541, 147] on button "Close" at bounding box center [544, 144] width 47 height 25
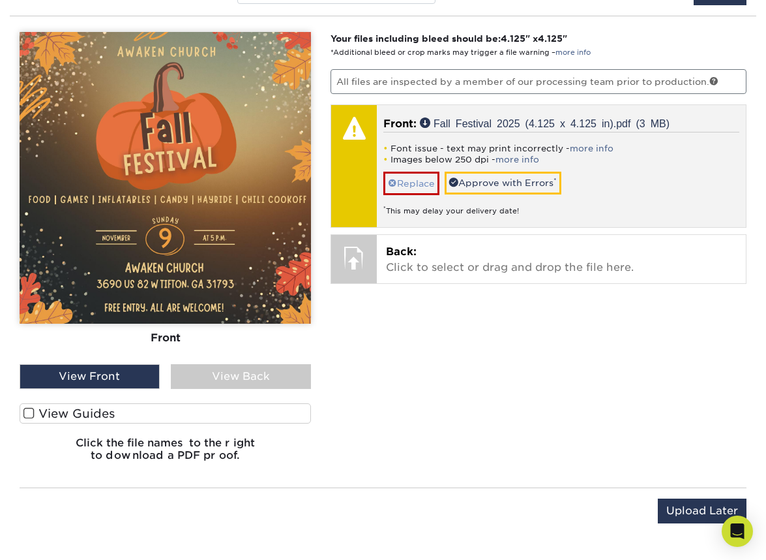
click at [416, 181] on link "Replace" at bounding box center [412, 183] width 56 height 23
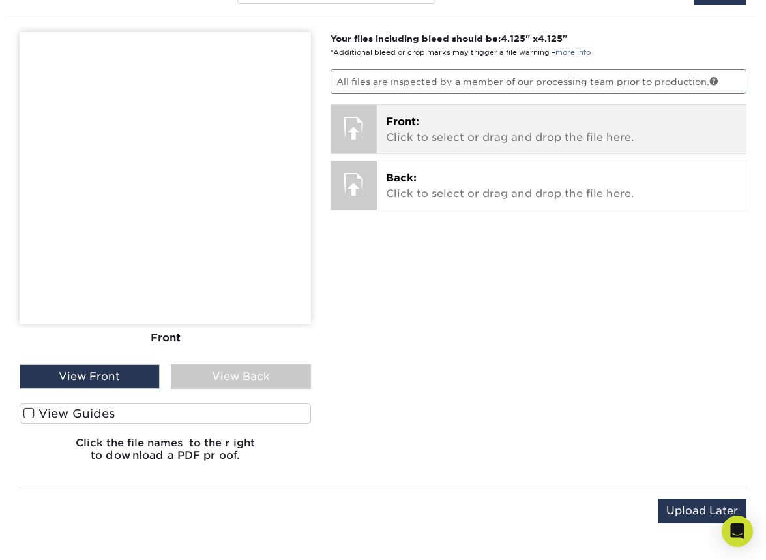
click at [432, 136] on p "Front: Click to select or drag and drop the file here." at bounding box center [561, 129] width 351 height 31
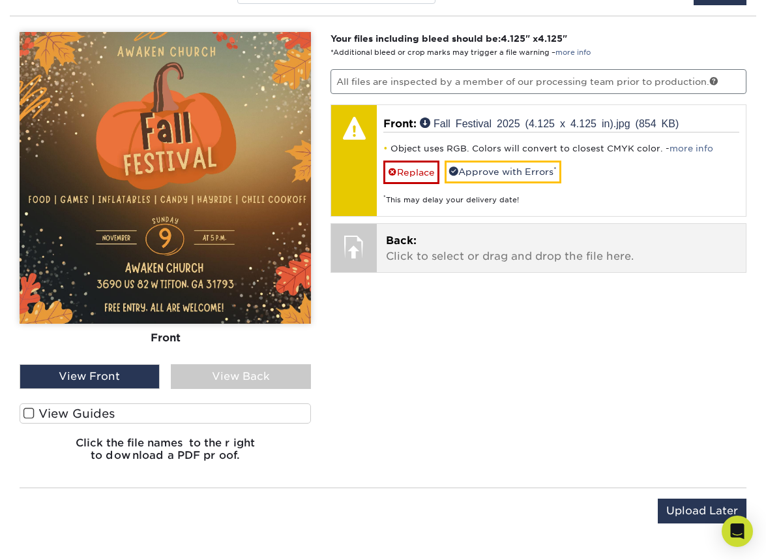
click at [439, 249] on p "Back: Click to select or drag and drop the file here." at bounding box center [561, 248] width 351 height 31
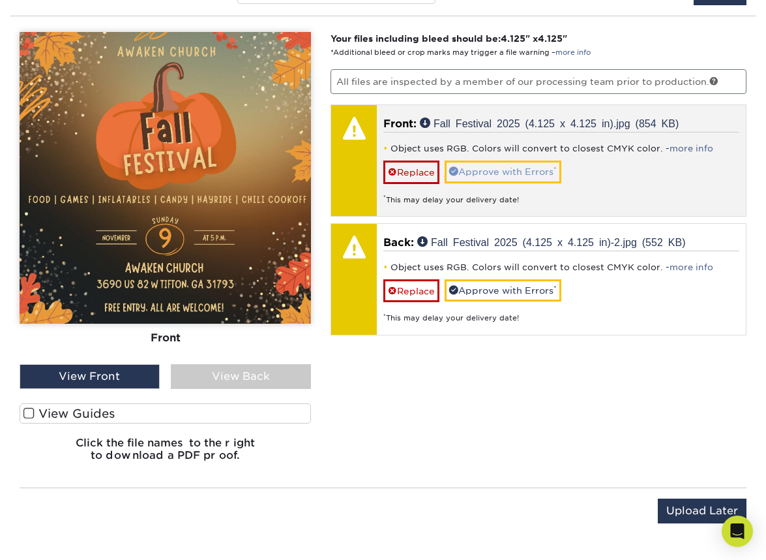
click at [524, 172] on link "Approve with Errors *" at bounding box center [503, 171] width 117 height 22
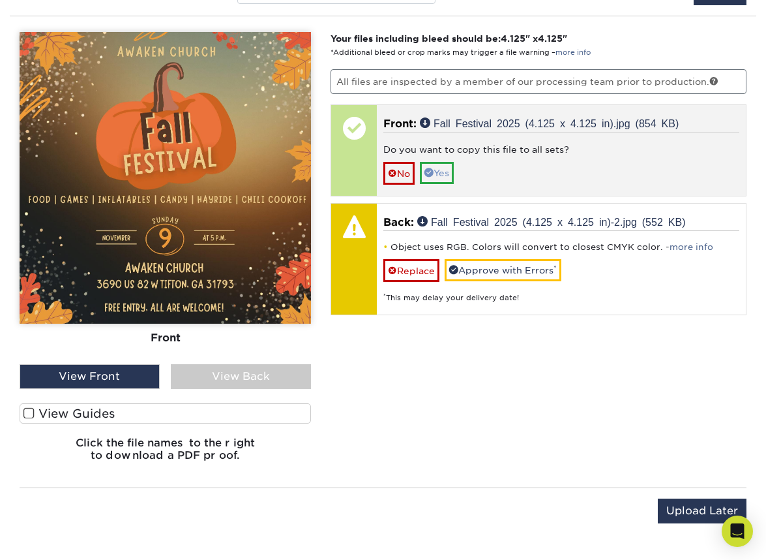
click at [448, 170] on link "Yes" at bounding box center [437, 173] width 34 height 22
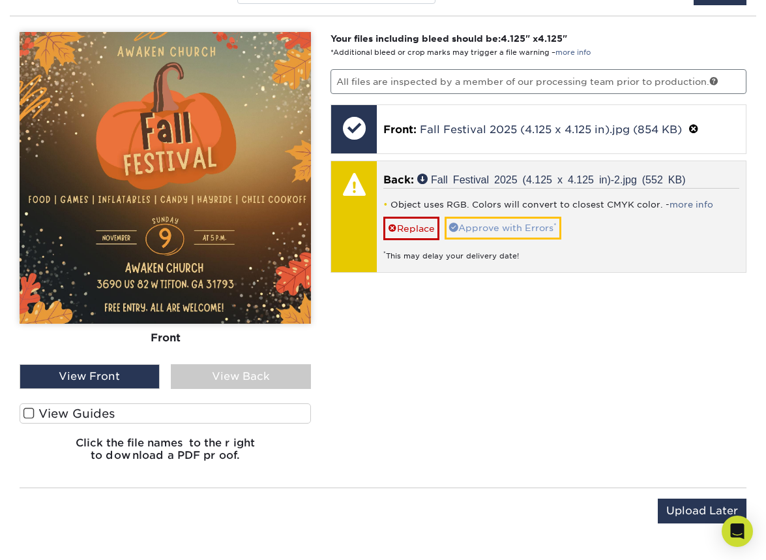
click at [486, 221] on link "Approve with Errors *" at bounding box center [503, 228] width 117 height 22
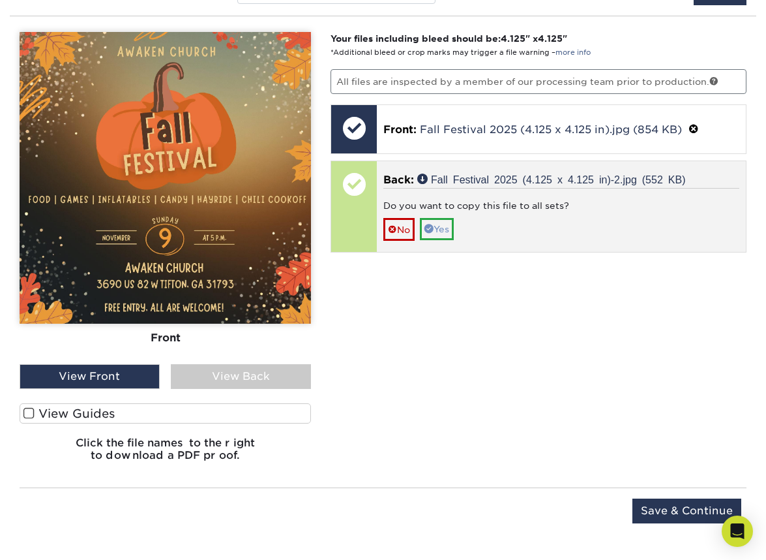
click at [449, 227] on link "Yes" at bounding box center [437, 229] width 34 height 22
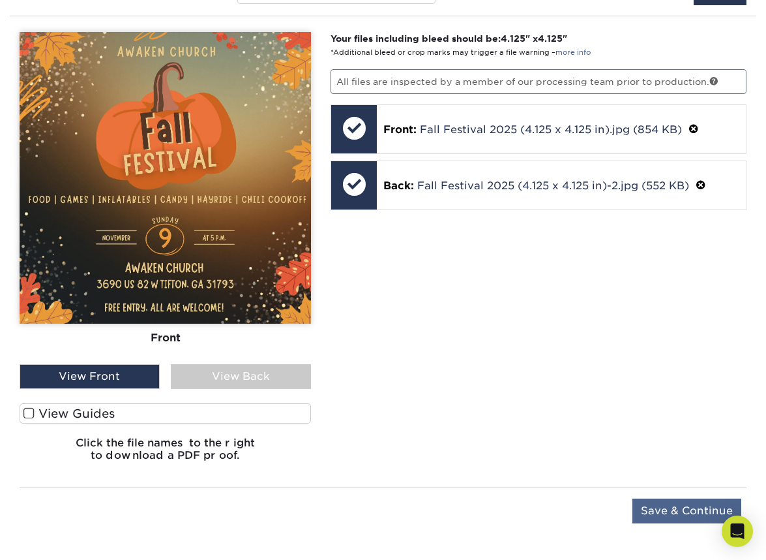
click at [652, 511] on input "Save & Continue" at bounding box center [687, 510] width 109 height 25
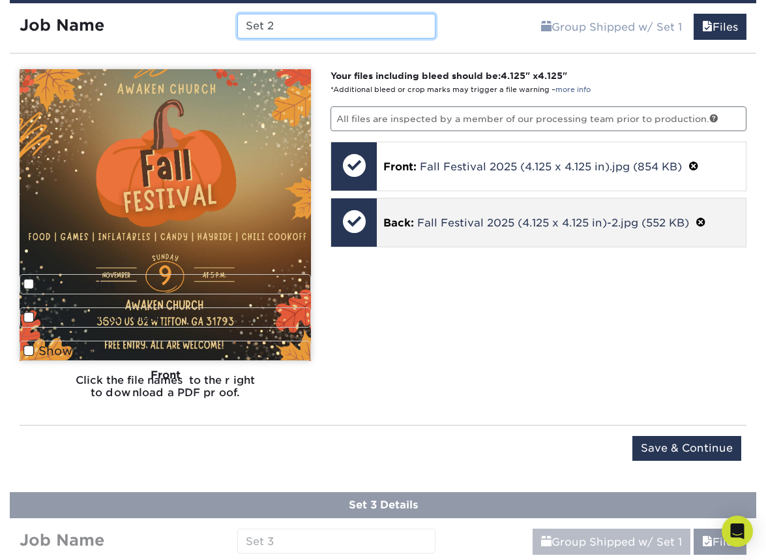
scroll to position [899, 0]
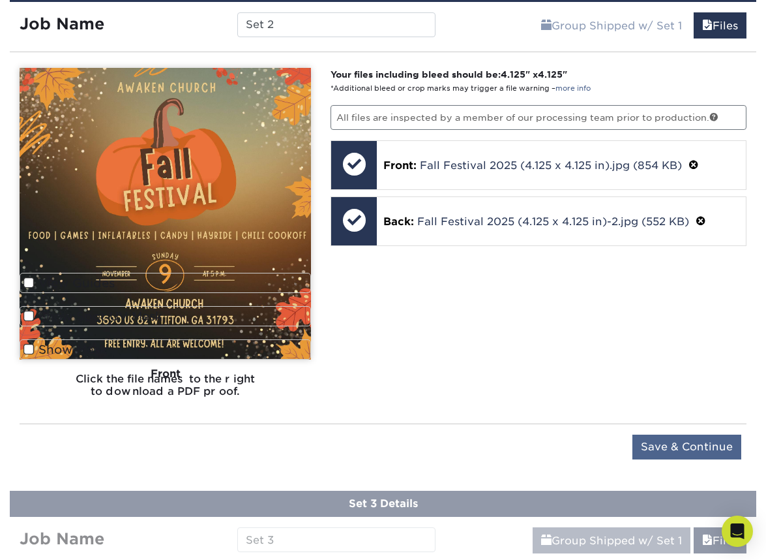
click at [658, 446] on input "Save & Continue" at bounding box center [687, 446] width 109 height 25
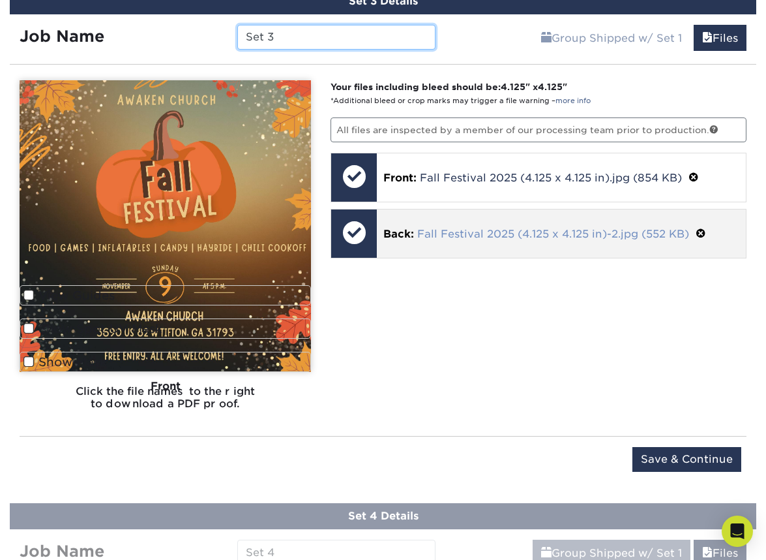
scroll to position [1004, 0]
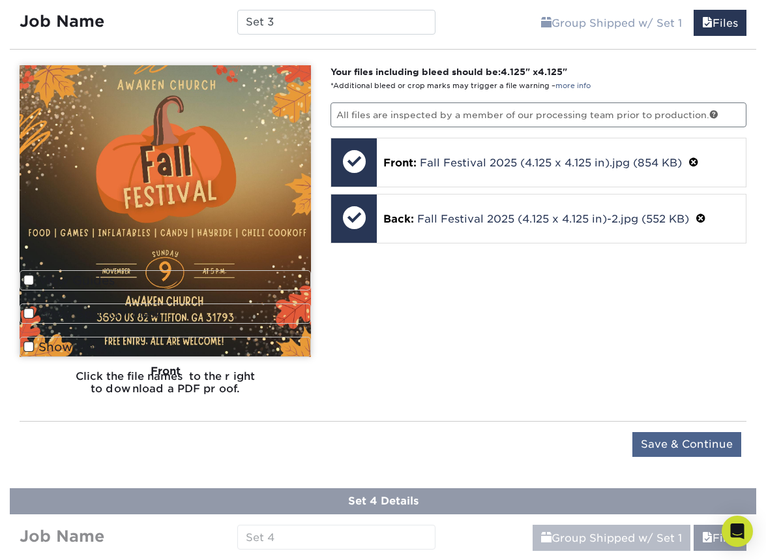
click at [680, 447] on input "Save & Continue" at bounding box center [687, 444] width 109 height 25
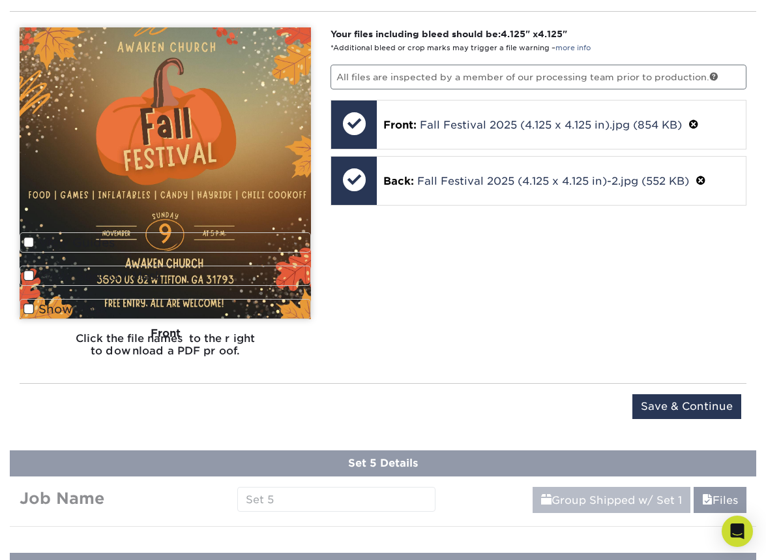
scroll to position [1162, 0]
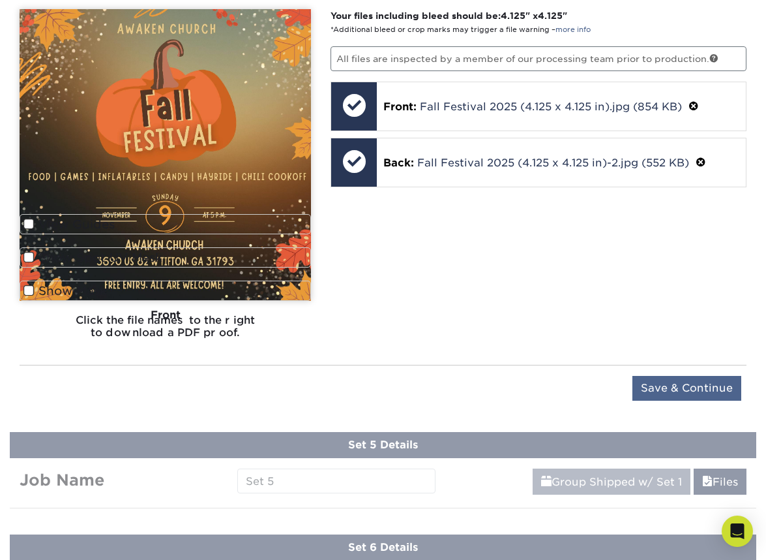
click at [668, 393] on input "Save & Continue" at bounding box center [687, 388] width 109 height 25
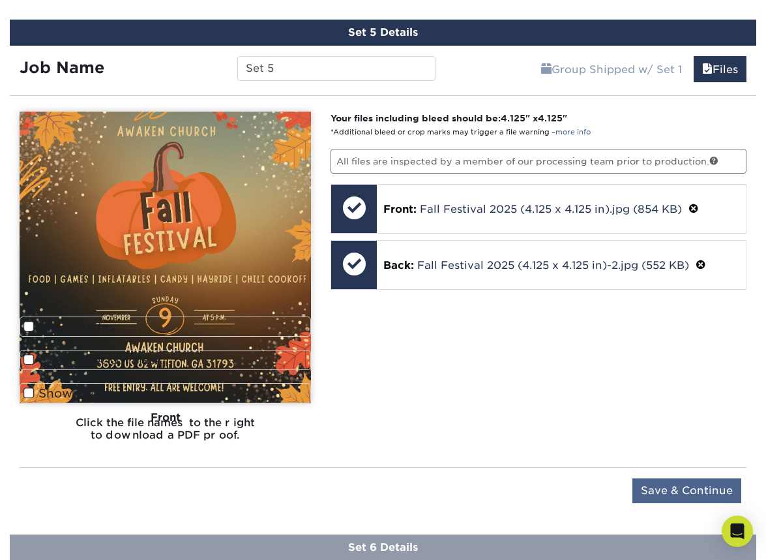
click at [665, 479] on input "Save & Continue" at bounding box center [687, 490] width 109 height 25
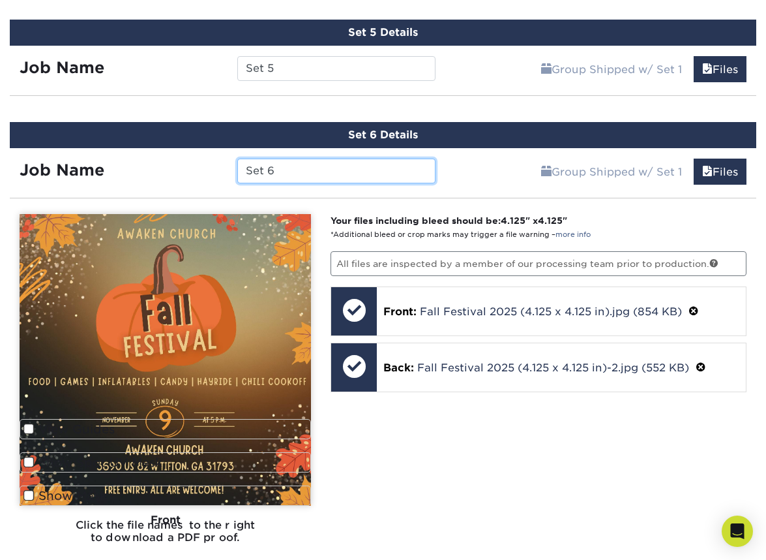
scroll to position [1319, 0]
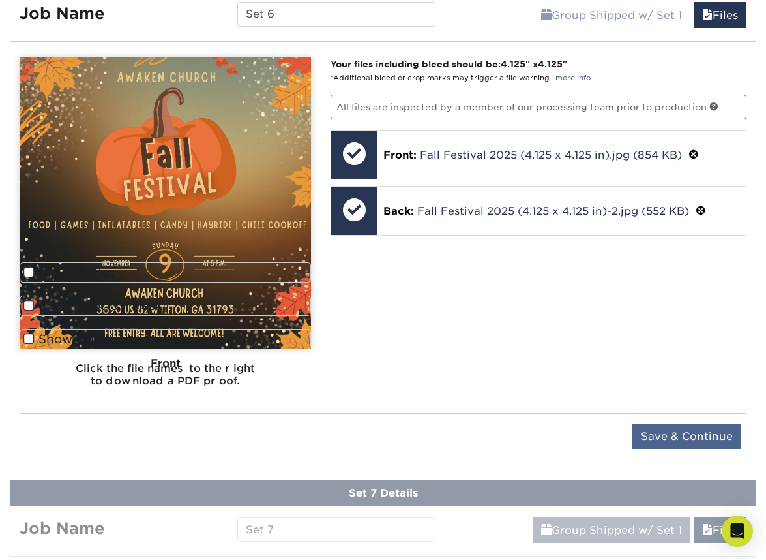
click at [651, 432] on input "Save & Continue" at bounding box center [687, 436] width 109 height 25
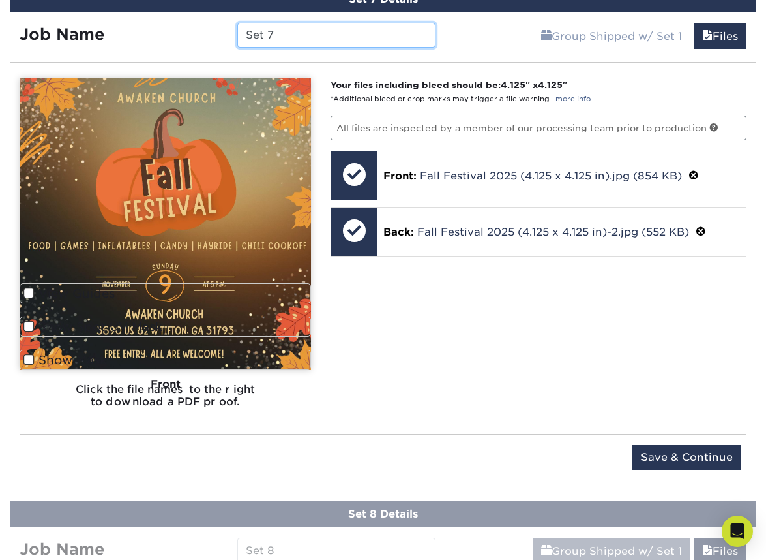
scroll to position [1410, 0]
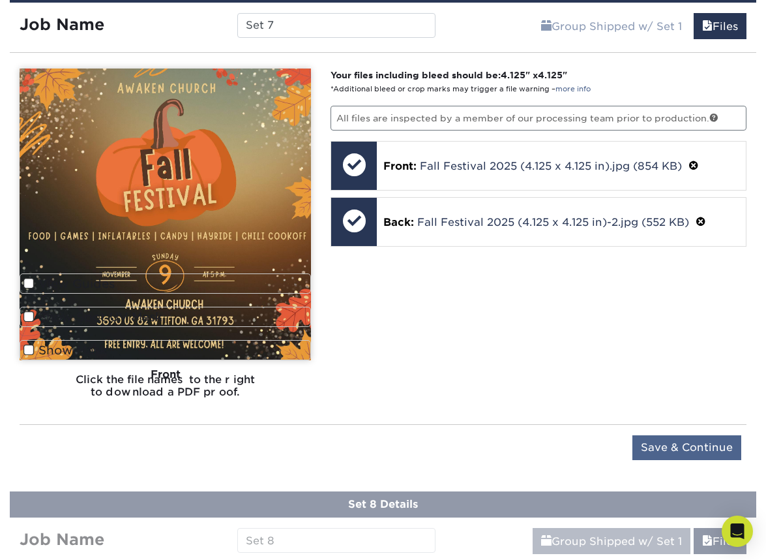
click at [656, 443] on input "Save & Continue" at bounding box center [687, 447] width 109 height 25
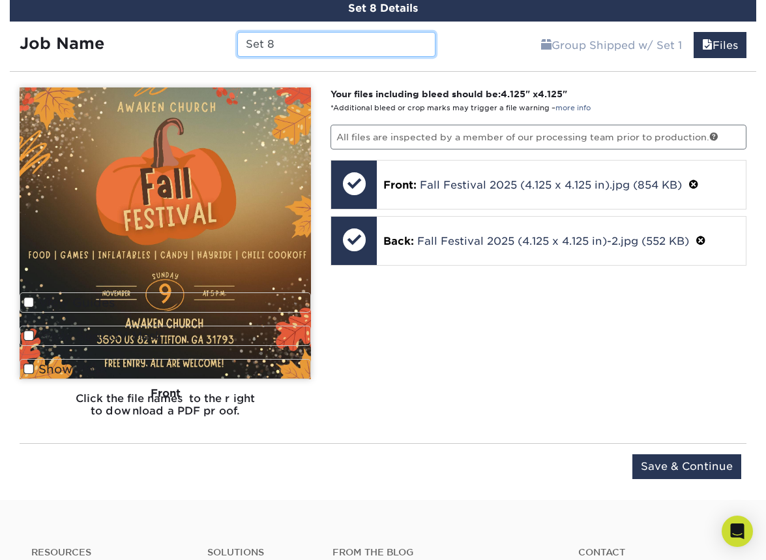
scroll to position [1518, 0]
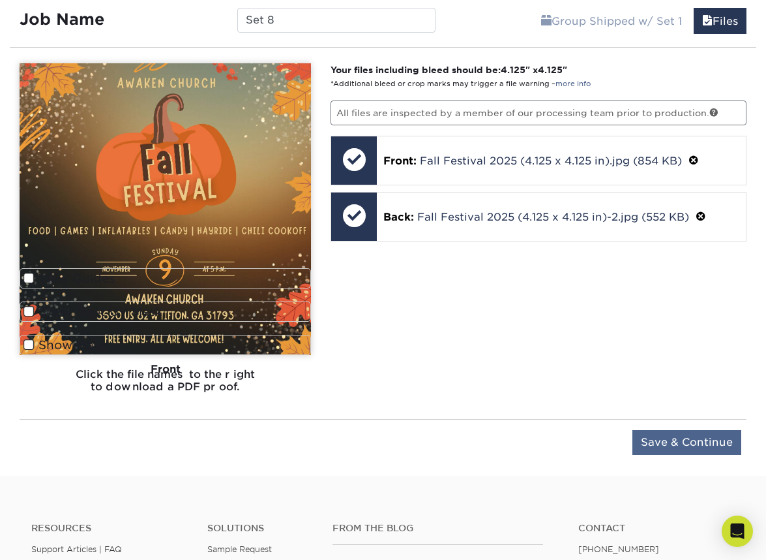
click at [658, 447] on input "Save & Continue" at bounding box center [687, 442] width 109 height 25
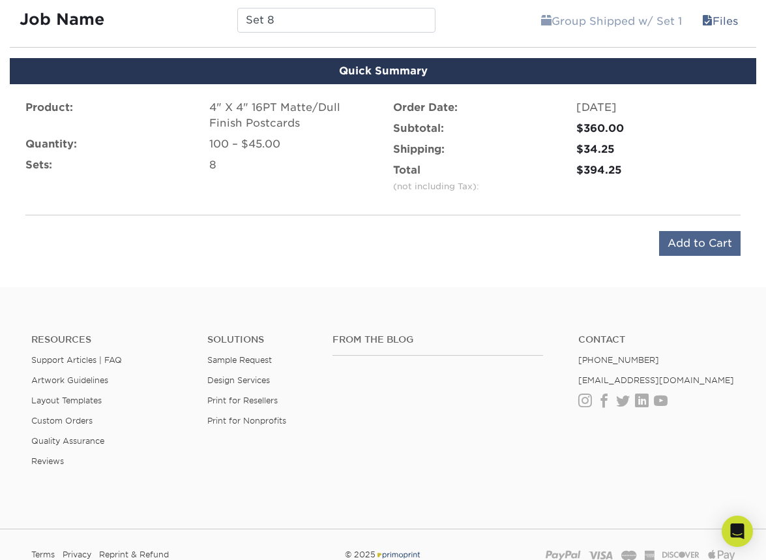
click at [677, 242] on input "Add to Cart" at bounding box center [700, 243] width 82 height 25
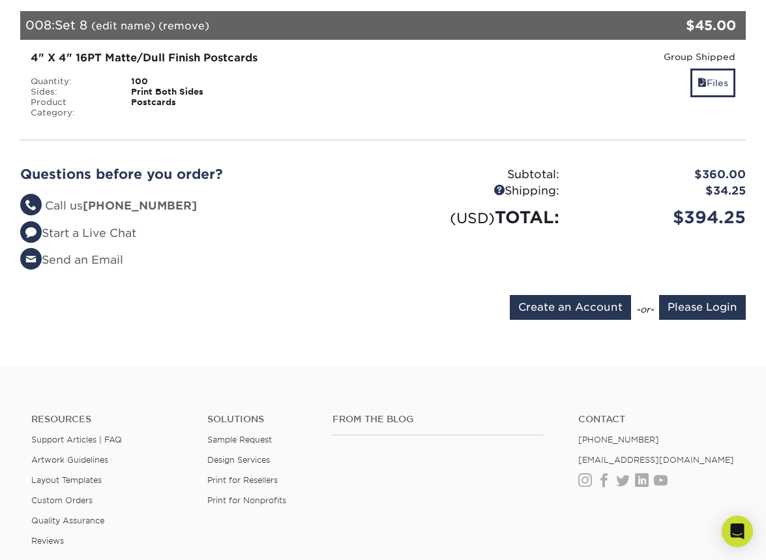
scroll to position [1125, 0]
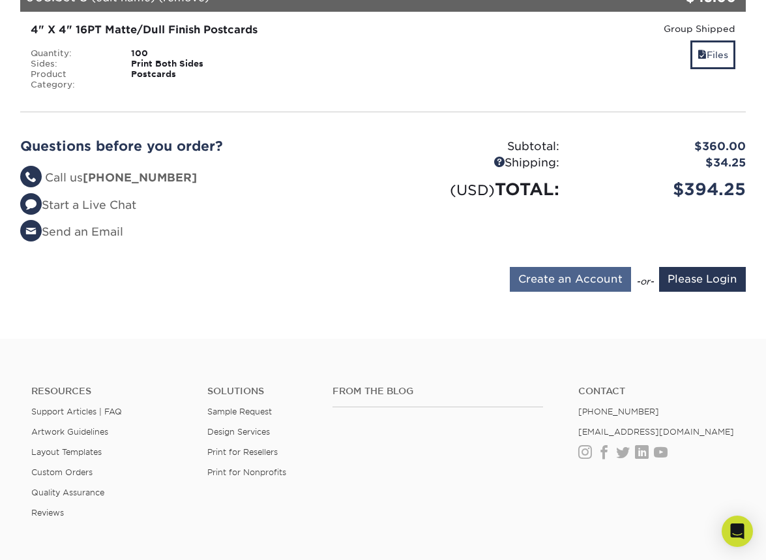
click at [600, 267] on input "Create an Account" at bounding box center [570, 279] width 121 height 25
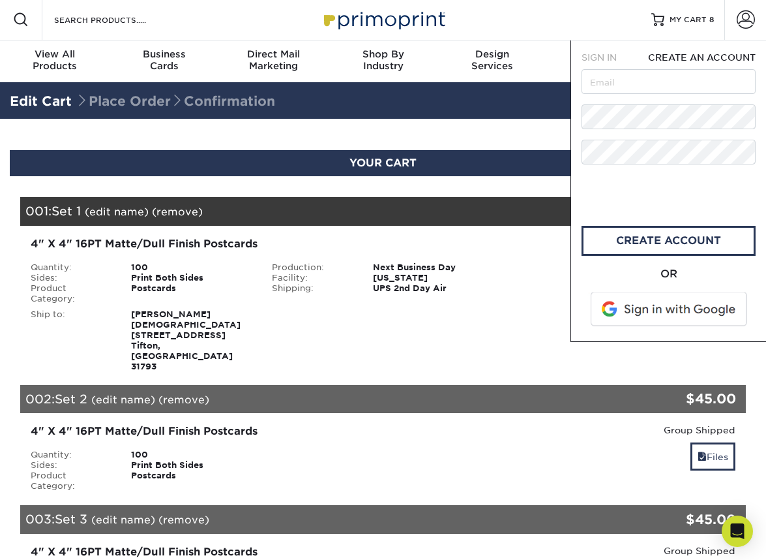
scroll to position [0, 0]
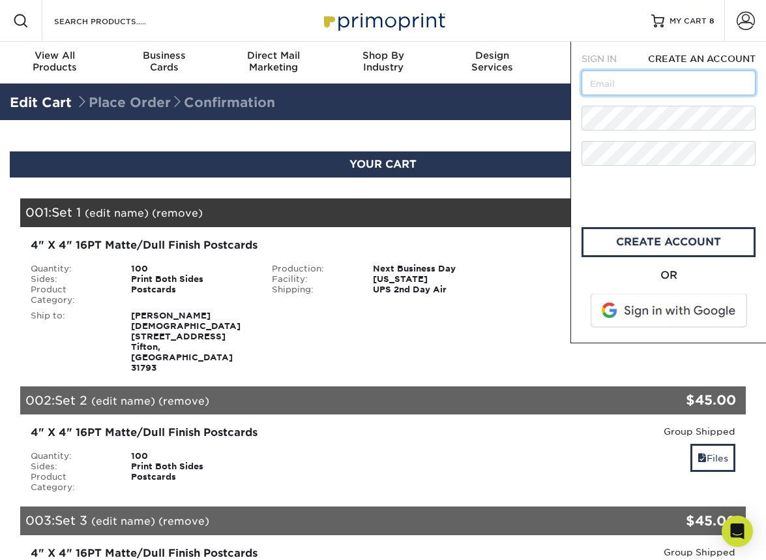
click at [654, 77] on input "text" at bounding box center [669, 82] width 174 height 25
type input "mgradycalhoun@pm.me"
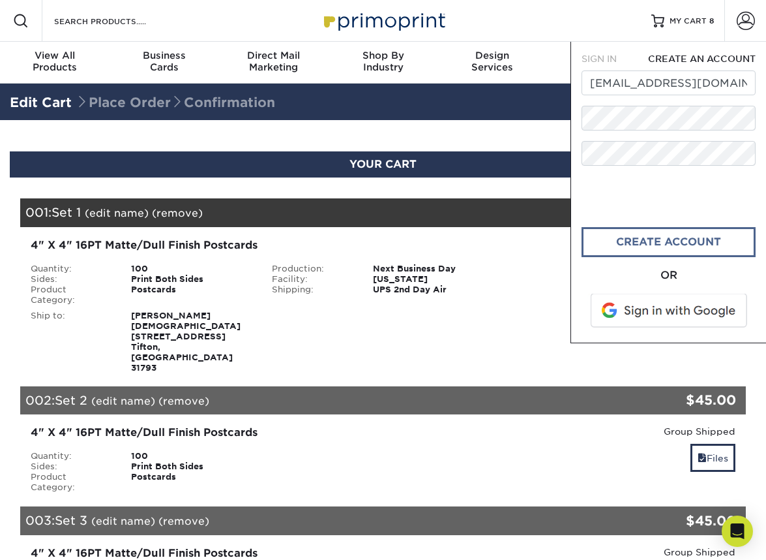
click at [699, 242] on link "create account" at bounding box center [669, 242] width 174 height 30
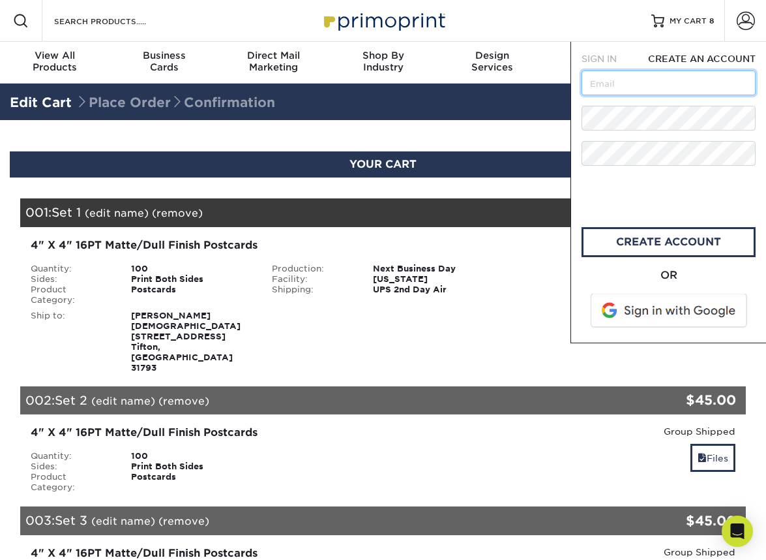
click at [624, 85] on input "text" at bounding box center [669, 82] width 174 height 25
type input "mgradycalhoun@pm.me"
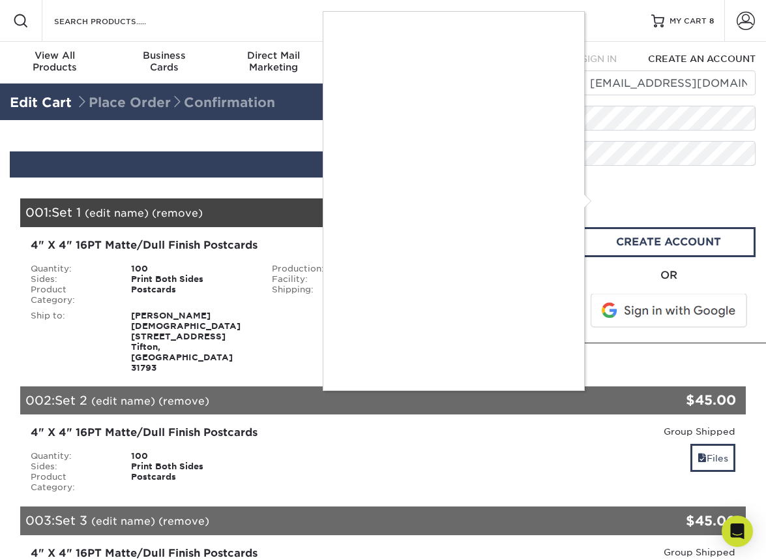
click at [616, 34] on div at bounding box center [383, 280] width 766 height 560
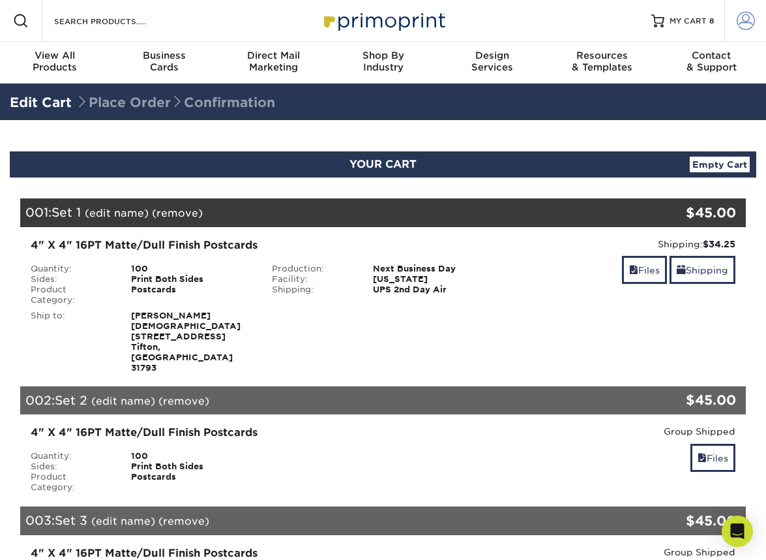
click at [744, 18] on span at bounding box center [746, 21] width 18 height 18
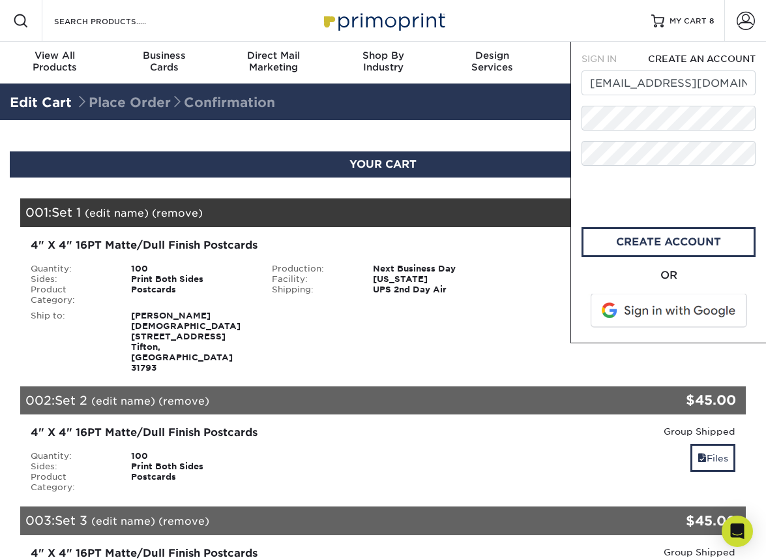
click at [599, 52] on div "SIGN IN" at bounding box center [604, 58] width 65 height 13
click at [599, 58] on span "SIGN IN" at bounding box center [599, 58] width 35 height 10
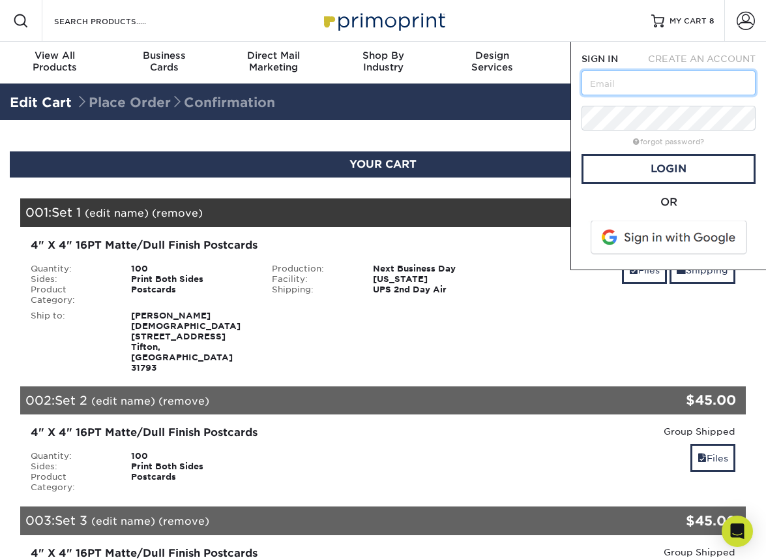
click at [629, 83] on input "text" at bounding box center [669, 82] width 174 height 25
click at [735, 80] on input "text" at bounding box center [669, 82] width 174 height 25
click at [710, 85] on input "text" at bounding box center [669, 82] width 174 height 25
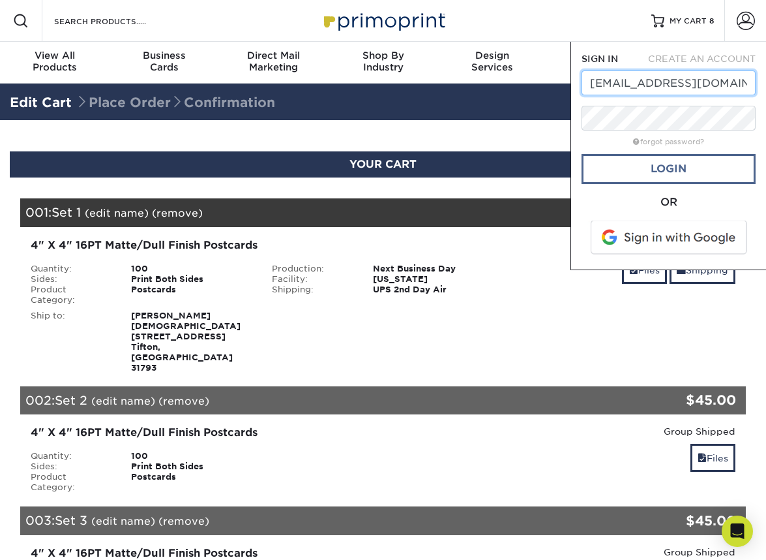
type input "[EMAIL_ADDRESS][DOMAIN_NAME]"
click at [714, 168] on link "Login" at bounding box center [669, 169] width 174 height 30
click at [714, 168] on link "Checking." at bounding box center [669, 169] width 174 height 30
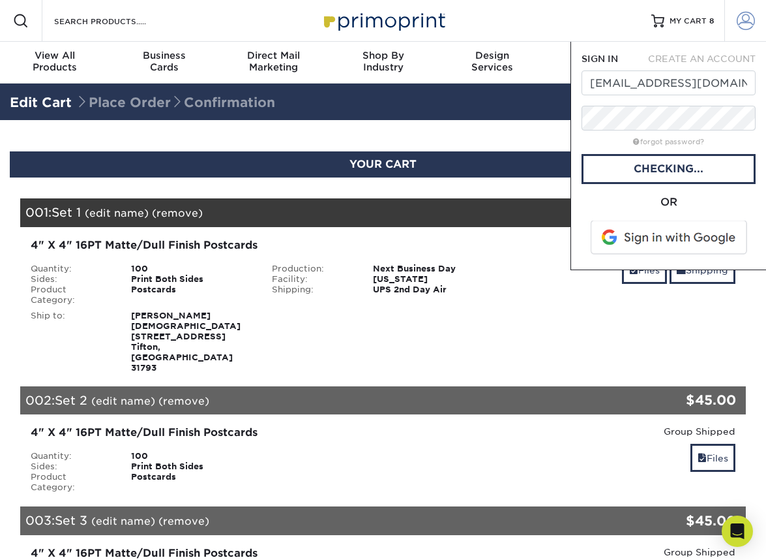
click at [747, 20] on span at bounding box center [746, 21] width 18 height 18
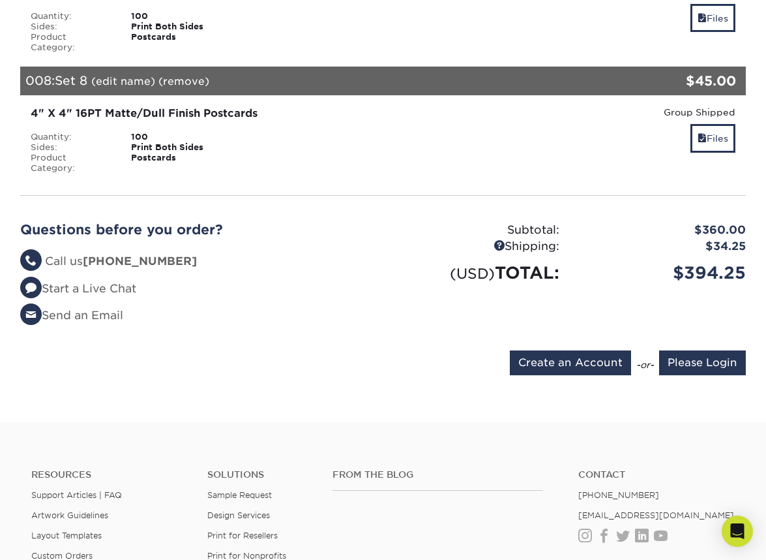
scroll to position [1033, 0]
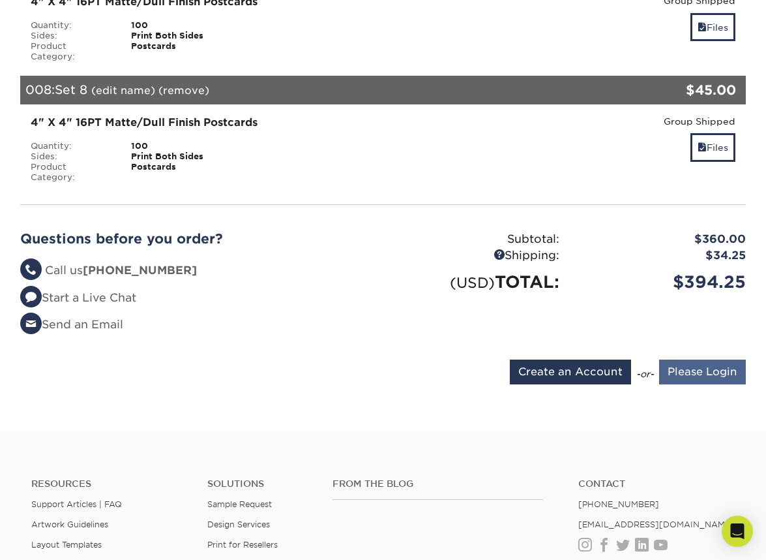
click at [703, 359] on input "Please Login" at bounding box center [702, 371] width 87 height 25
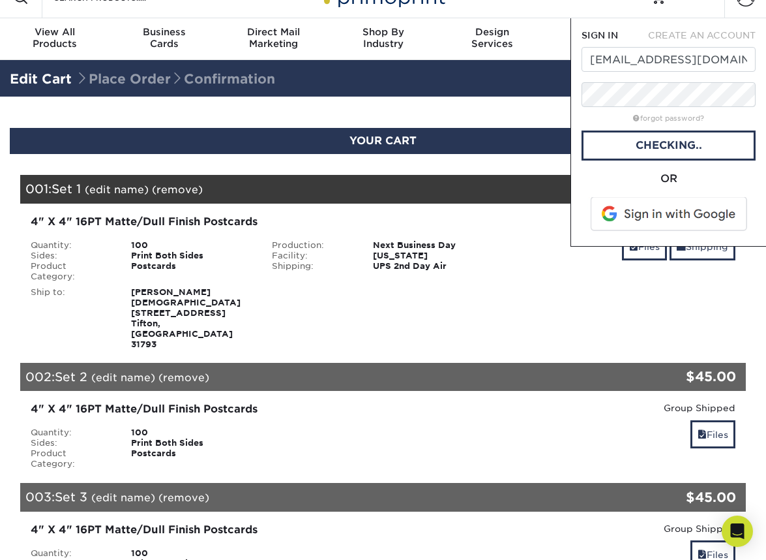
scroll to position [0, 0]
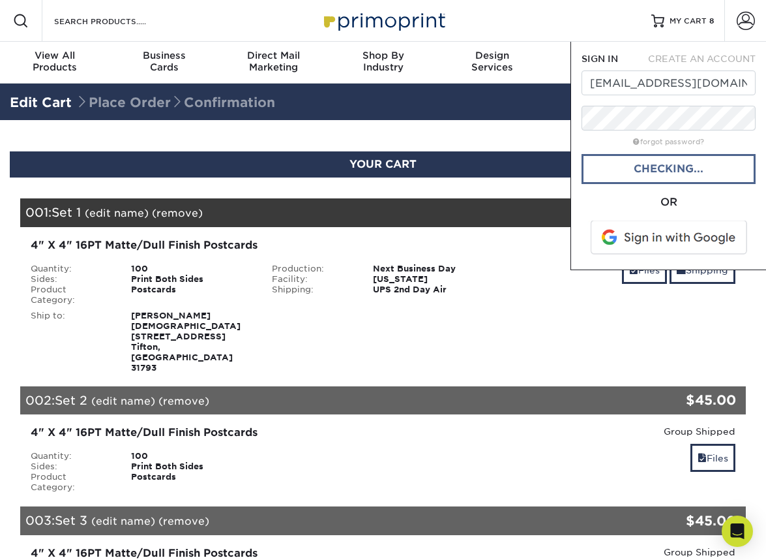
click at [710, 166] on link "Checking..." at bounding box center [669, 169] width 174 height 30
click at [706, 164] on link "Checking." at bounding box center [669, 169] width 174 height 30
click at [706, 164] on link "Checking.." at bounding box center [669, 169] width 174 height 30
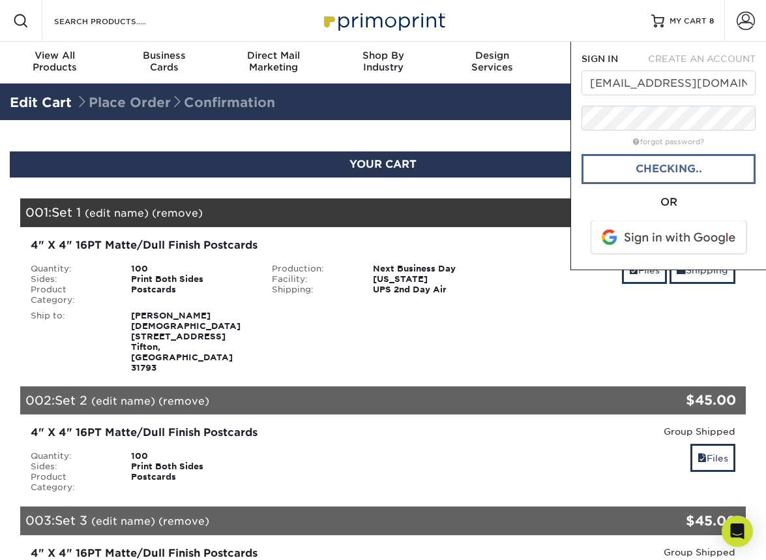
click at [706, 164] on link "Checking.." at bounding box center [669, 169] width 174 height 30
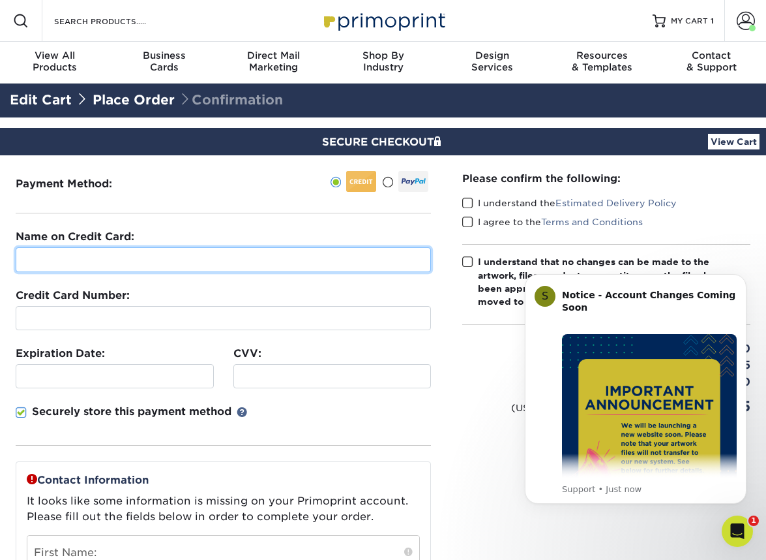
click at [125, 260] on input "text" at bounding box center [224, 259] width 416 height 25
type input "[PERSON_NAME]"
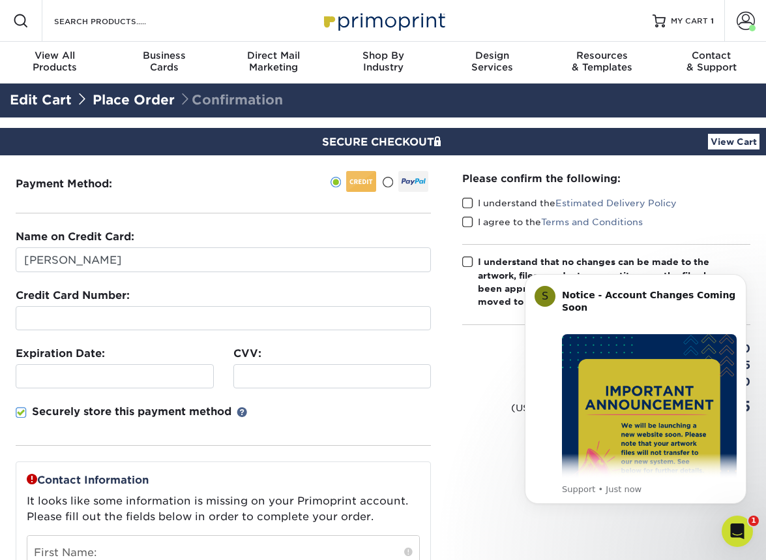
click at [59, 311] on div at bounding box center [224, 318] width 416 height 24
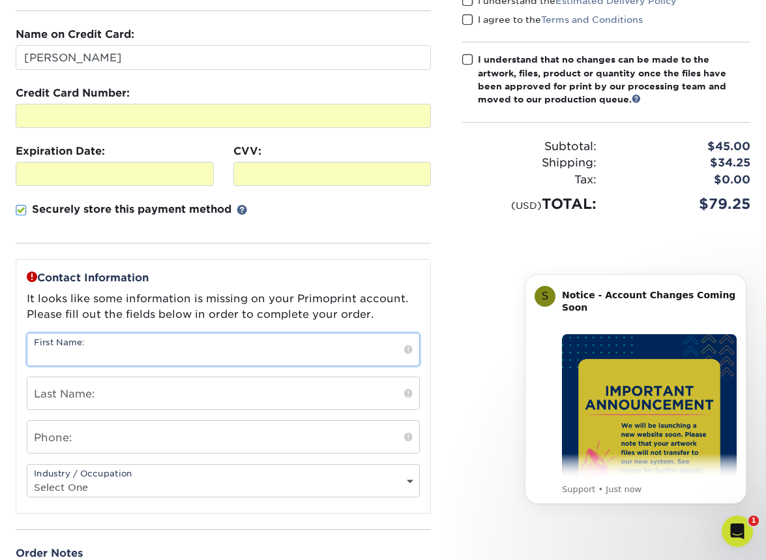
scroll to position [232, 0]
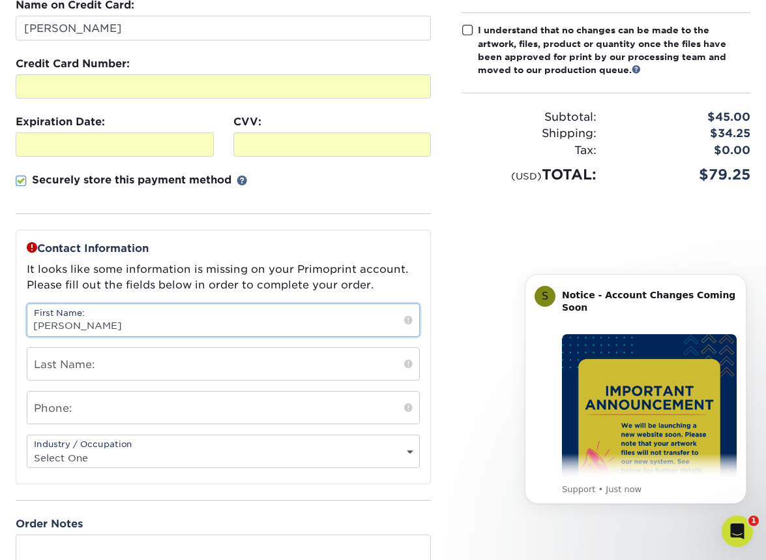
type input "[PERSON_NAME]"
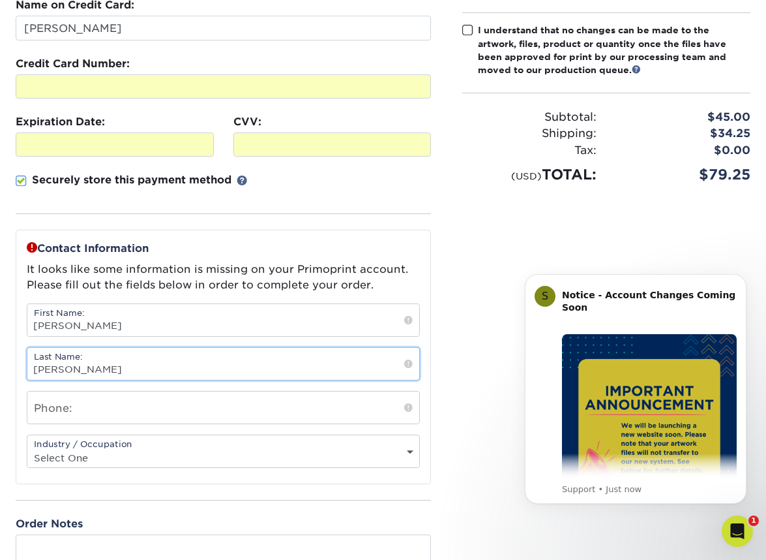
type input "[PERSON_NAME]"
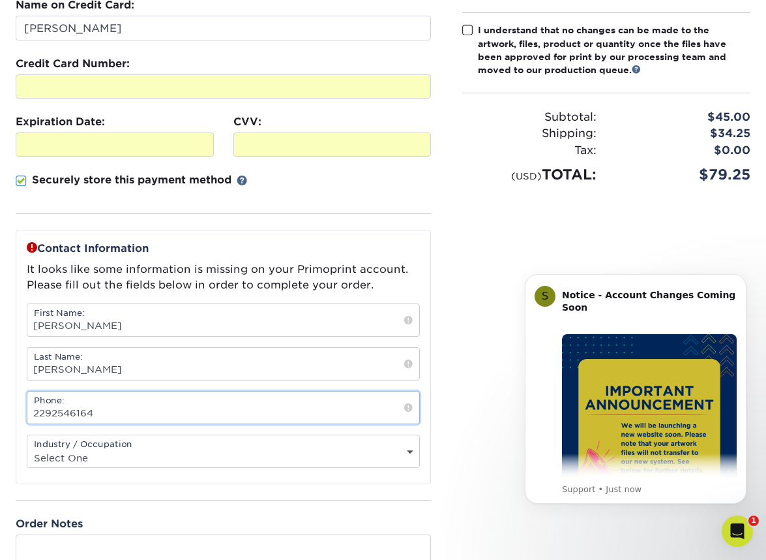
type input "2292546164"
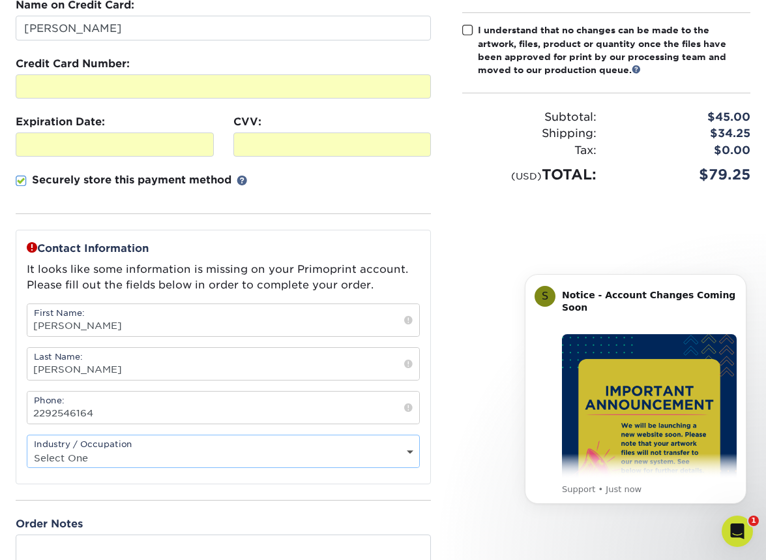
select select "20"
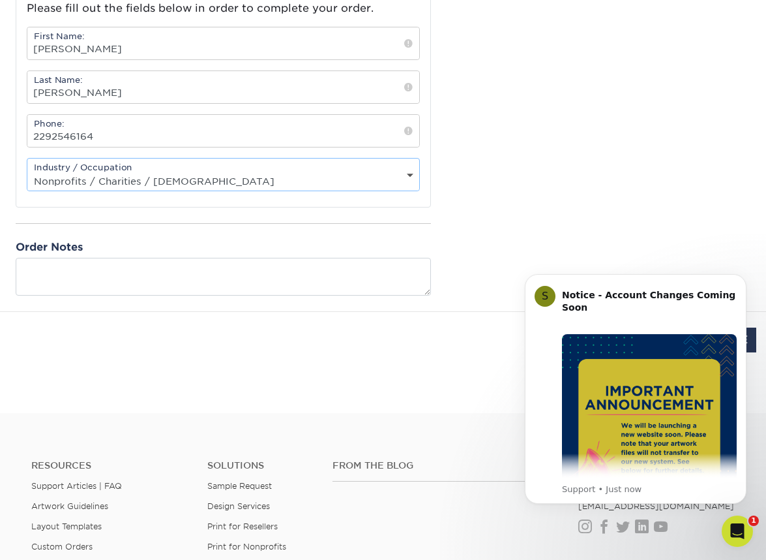
scroll to position [508, 0]
click at [747, 278] on button "Dismiss notification" at bounding box center [743, 277] width 17 height 17
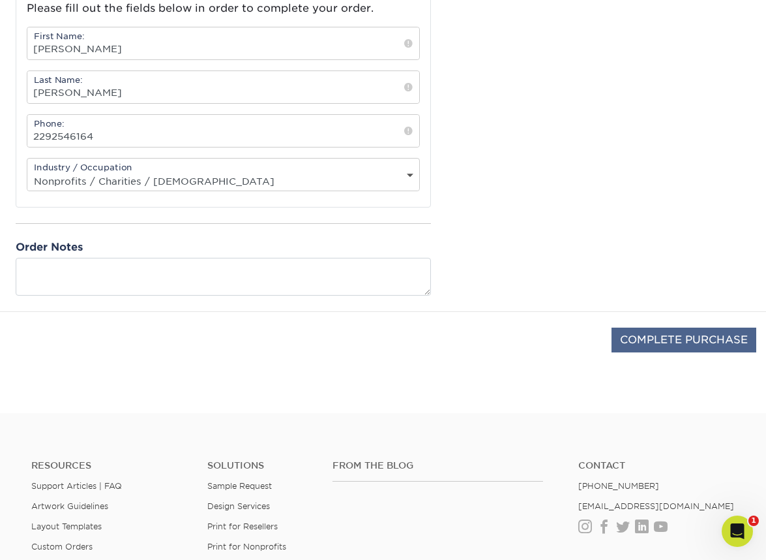
click at [656, 335] on input "COMPLETE PURCHASE" at bounding box center [684, 339] width 145 height 25
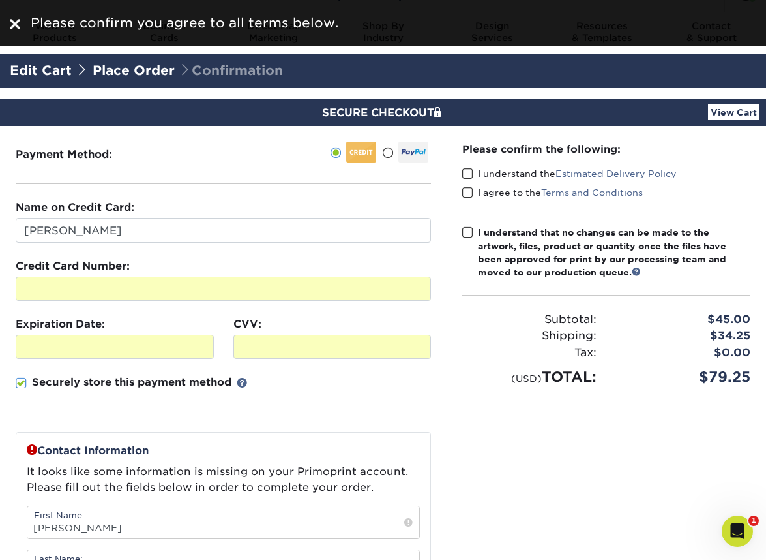
scroll to position [24, 0]
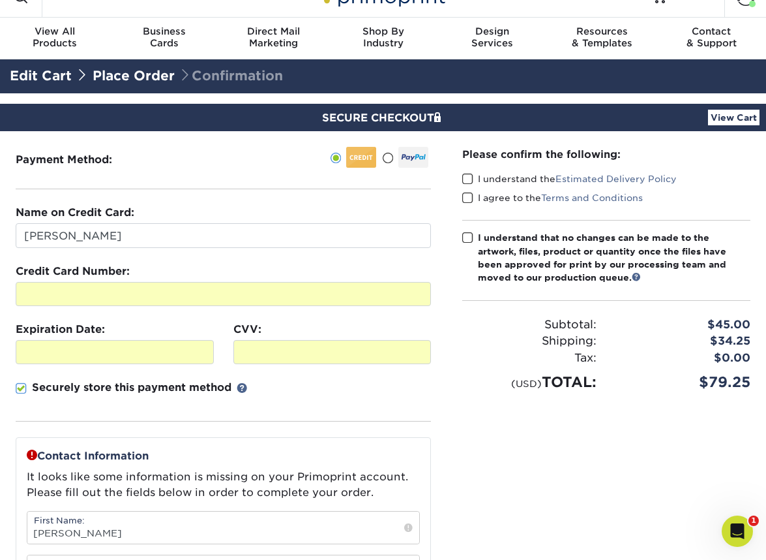
click at [467, 176] on span at bounding box center [467, 179] width 11 height 12
click at [0, 0] on input "I understand the Estimated Delivery Policy" at bounding box center [0, 0] width 0 height 0
click at [466, 198] on span at bounding box center [467, 198] width 11 height 12
click at [0, 0] on input "I agree to the Terms and Conditions" at bounding box center [0, 0] width 0 height 0
click at [466, 239] on span at bounding box center [467, 238] width 11 height 12
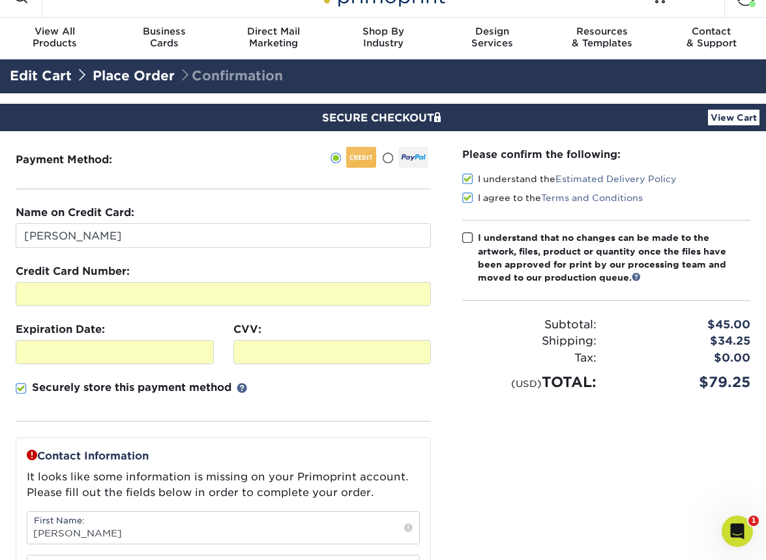
click at [0, 0] on input "I understand that no changes can be made to the artwork, files, product or quan…" at bounding box center [0, 0] width 0 height 0
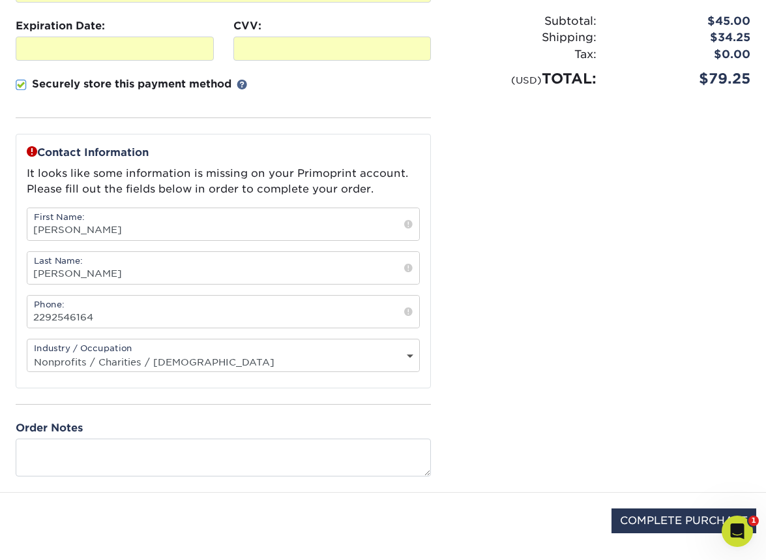
scroll to position [392, 0]
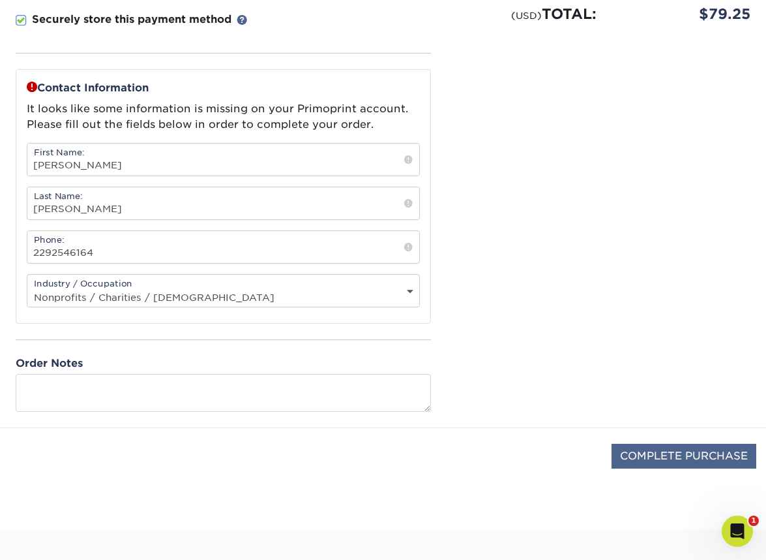
click at [653, 452] on input "COMPLETE PURCHASE" at bounding box center [684, 456] width 145 height 25
type input "PROCESSING, PLEASE WAIT..."
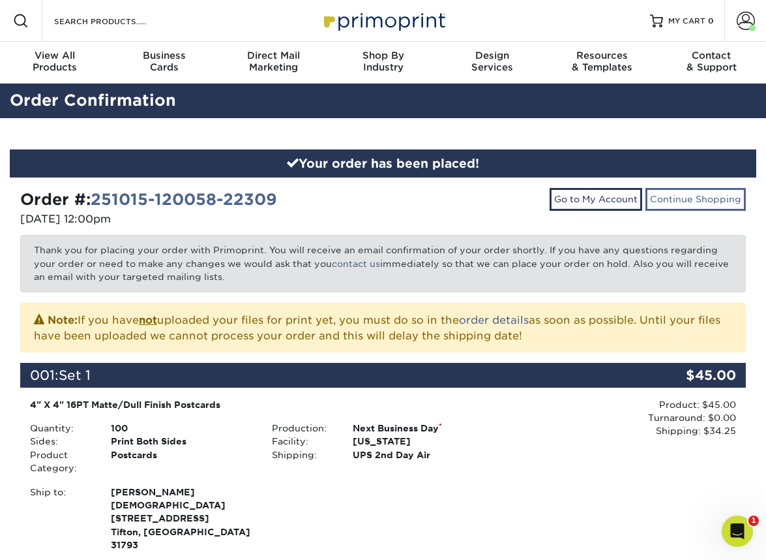
click at [666, 198] on link "Continue Shopping" at bounding box center [696, 199] width 100 height 22
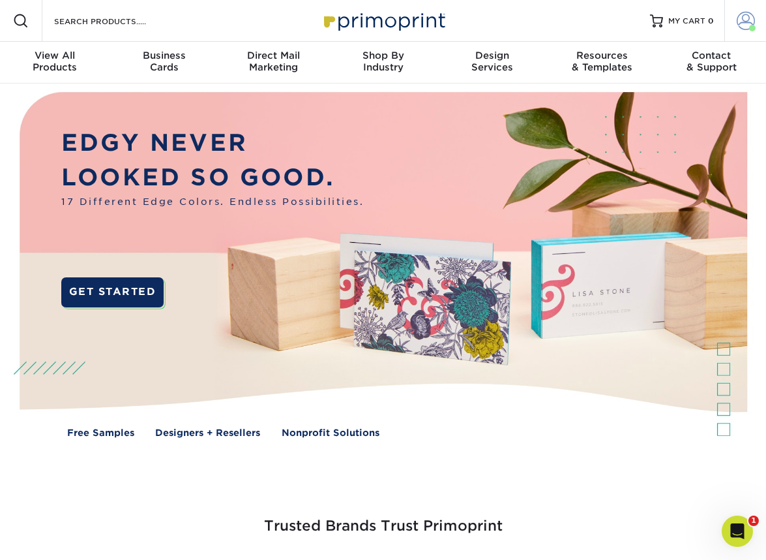
click at [742, 23] on span at bounding box center [746, 21] width 18 height 18
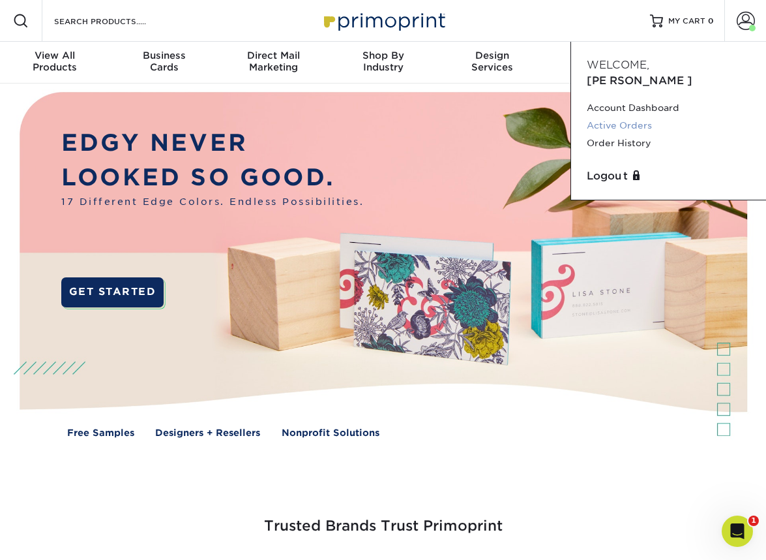
click at [619, 117] on link "Active Orders" at bounding box center [669, 126] width 164 height 18
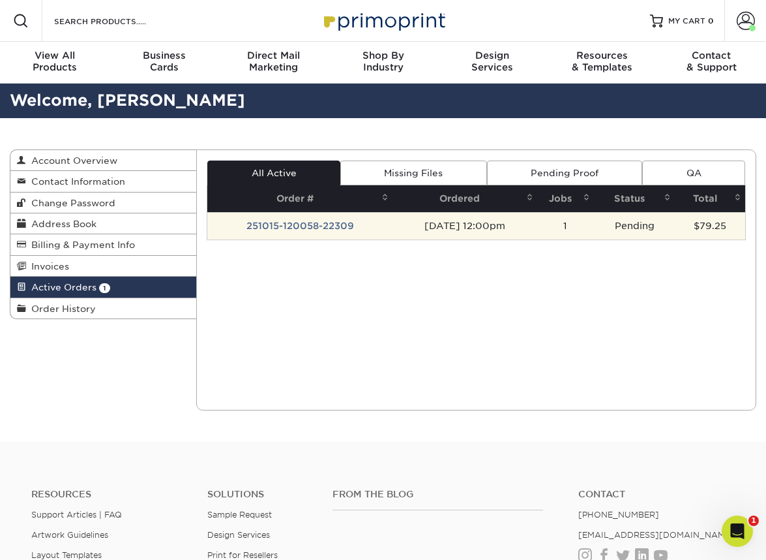
click at [461, 224] on td "[DATE] 12:00pm" at bounding box center [465, 225] width 144 height 27
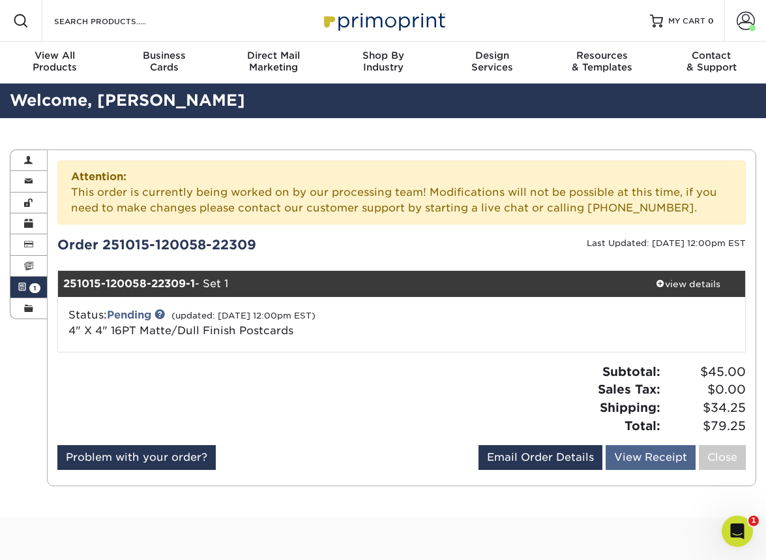
click at [670, 451] on link "View Receipt" at bounding box center [651, 457] width 90 height 25
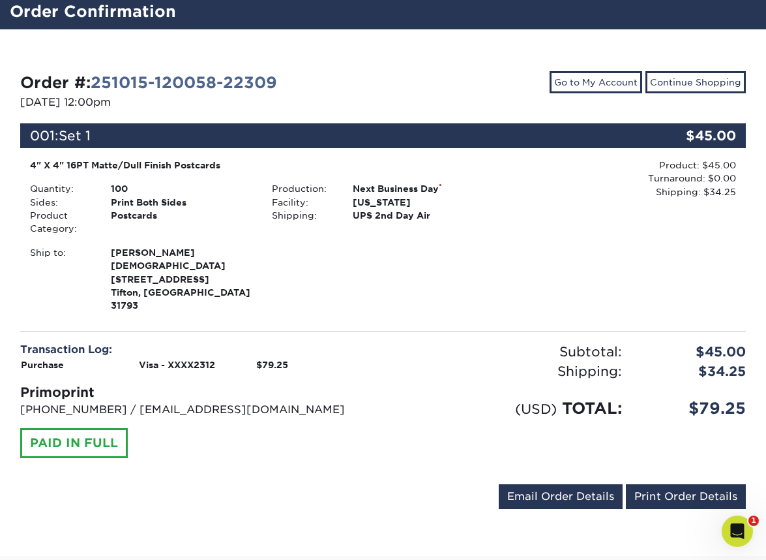
scroll to position [89, 0]
click at [172, 151] on div "001: Set 1 $45.00" at bounding box center [383, 140] width 726 height 35
click at [141, 204] on div "Print Both Sides" at bounding box center [181, 202] width 161 height 13
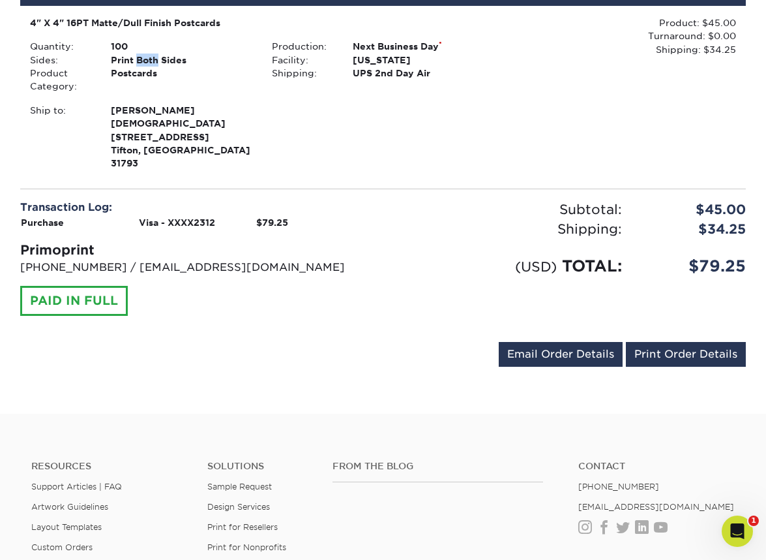
scroll to position [232, 0]
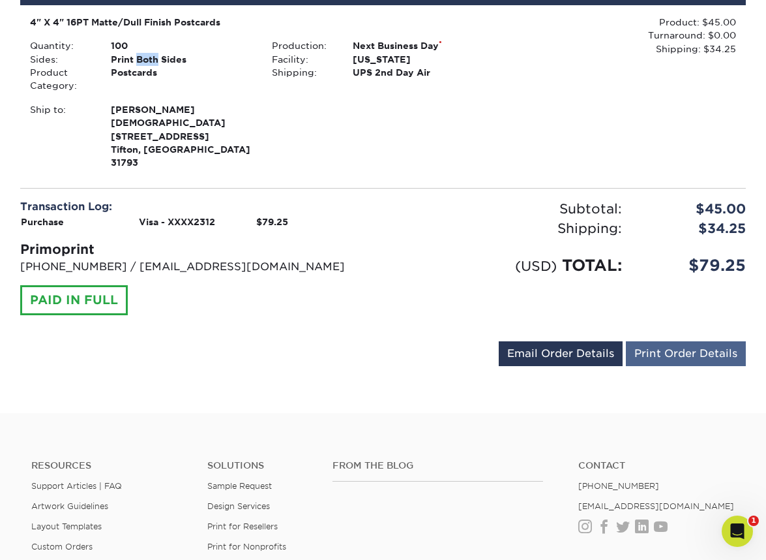
click at [736, 341] on link "Print Order Details" at bounding box center [686, 353] width 120 height 25
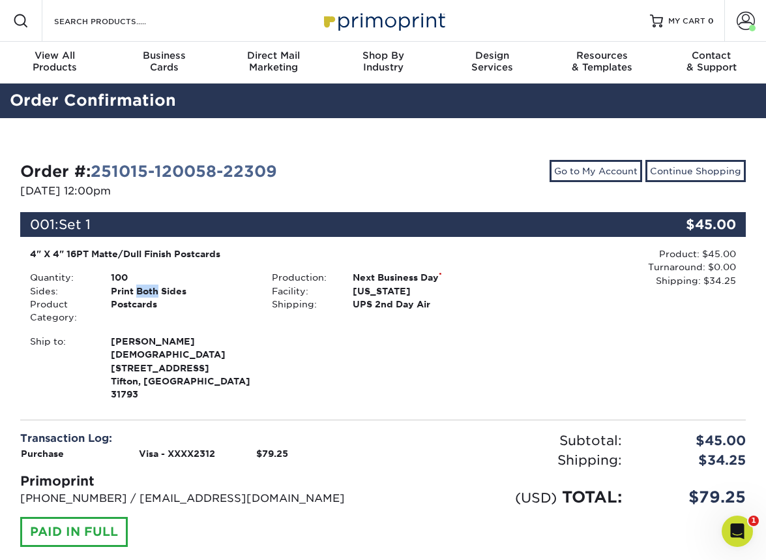
scroll to position [0, 0]
click at [740, 21] on span at bounding box center [746, 21] width 18 height 18
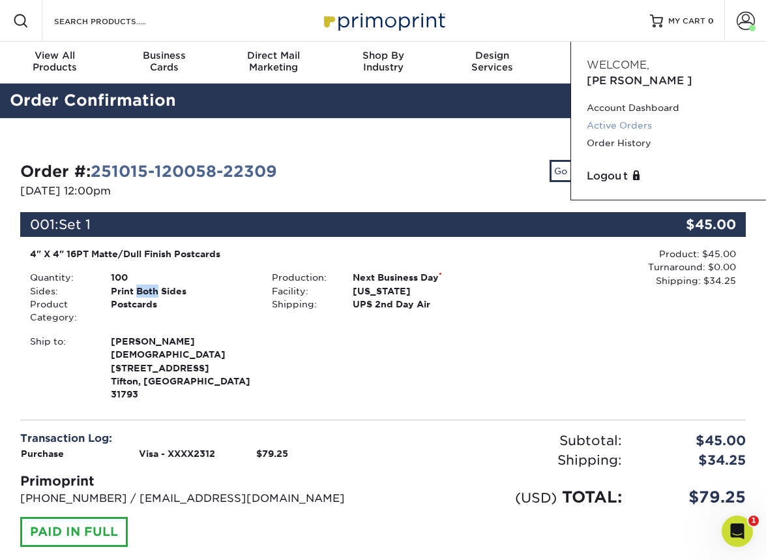
click at [631, 117] on link "Active Orders" at bounding box center [669, 126] width 164 height 18
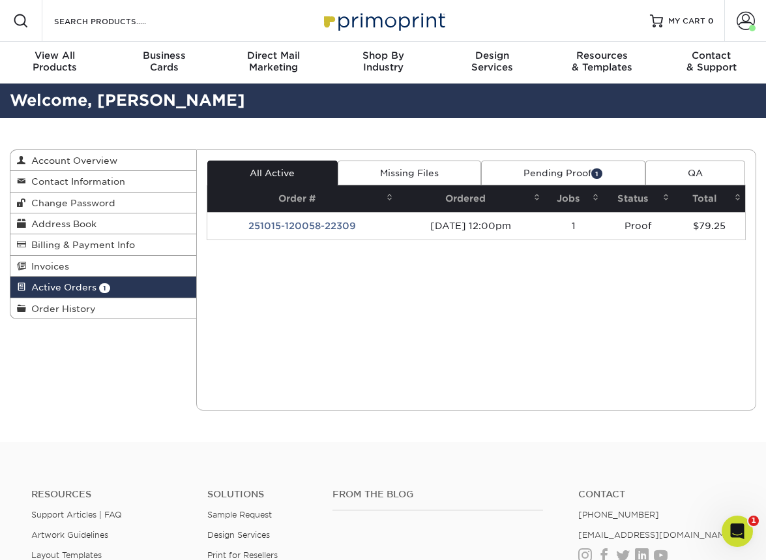
click at [557, 170] on link "Pending Proof 1" at bounding box center [563, 172] width 164 height 25
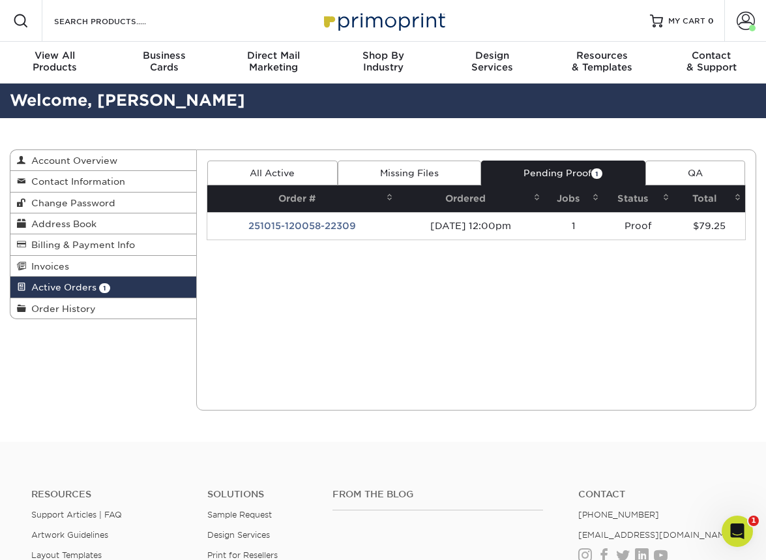
click at [599, 174] on span "1" at bounding box center [597, 173] width 11 height 10
